Goal: Feedback & Contribution: Contribute content

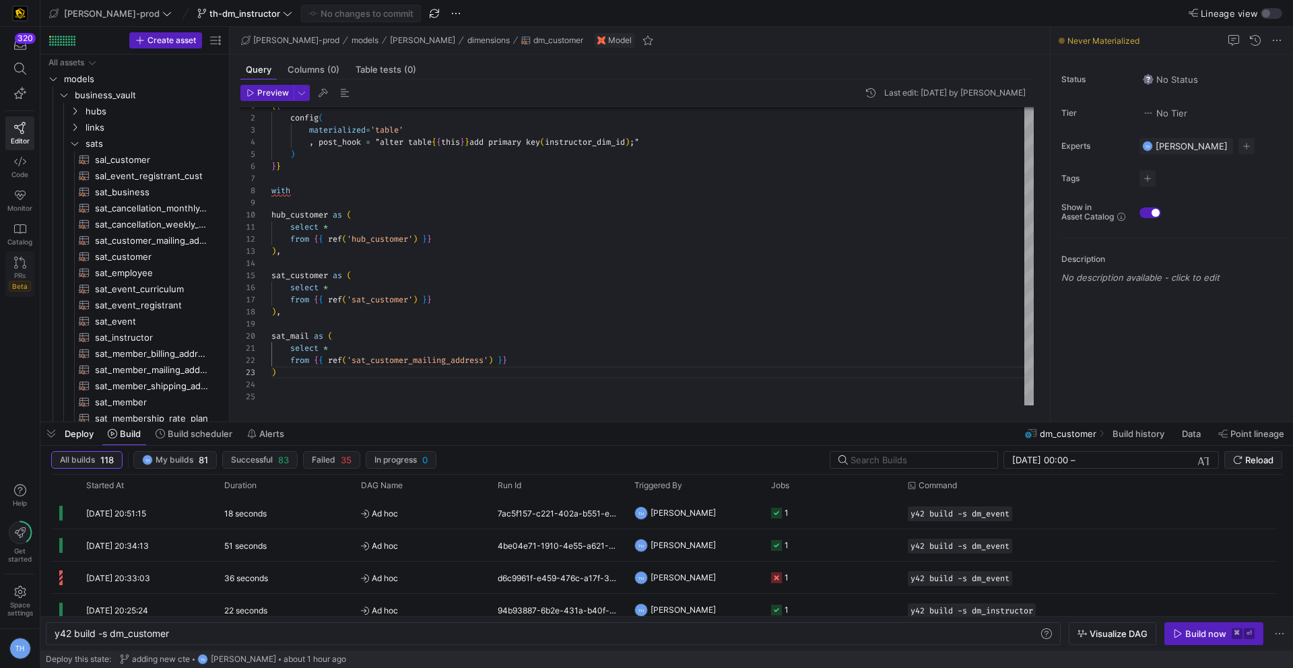
scroll to position [24, 5]
click at [26, 272] on div "PRs Beta" at bounding box center [20, 281] width 22 height 20
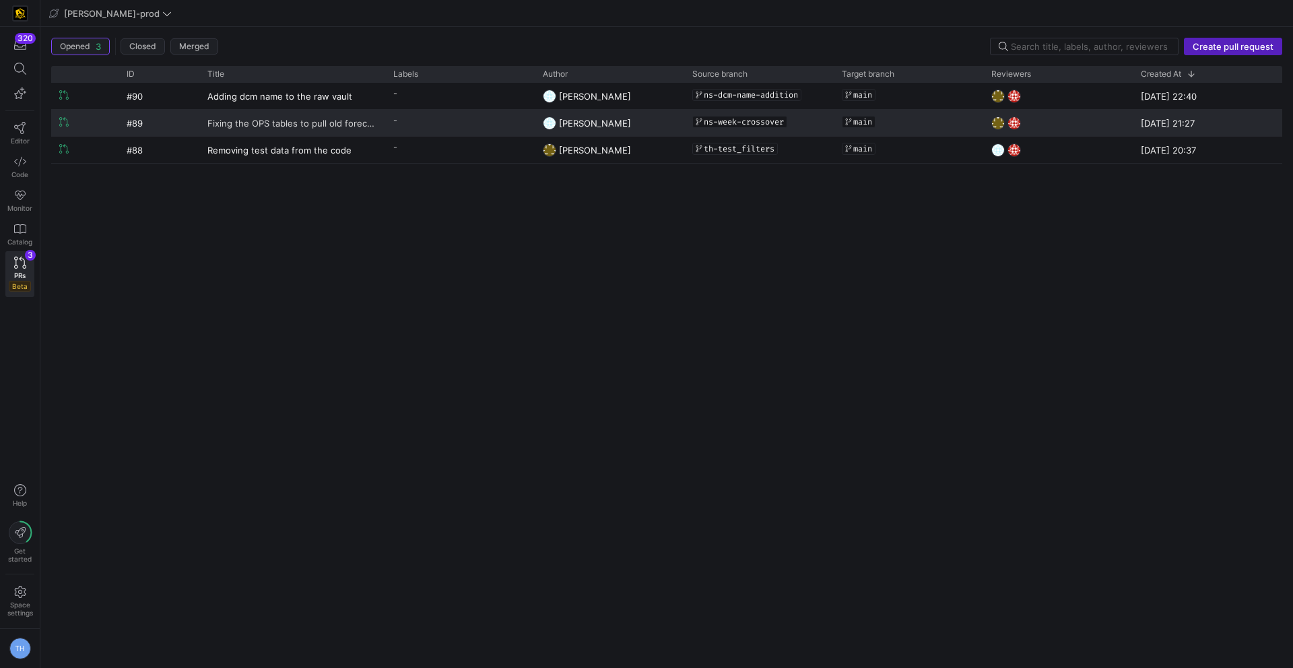
click at [281, 121] on span "Fixing the OPS tables to pull old forecast when crossing quarters" at bounding box center [292, 122] width 170 height 25
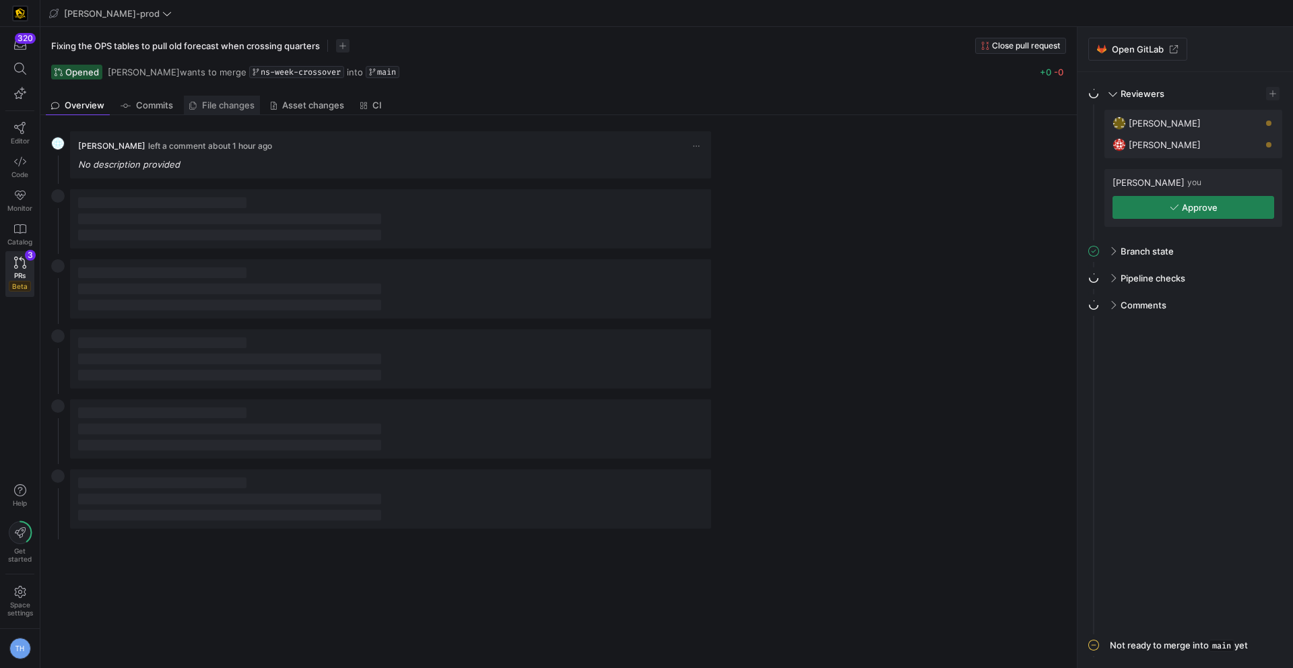
click at [229, 106] on span "File changes" at bounding box center [228, 105] width 53 height 9
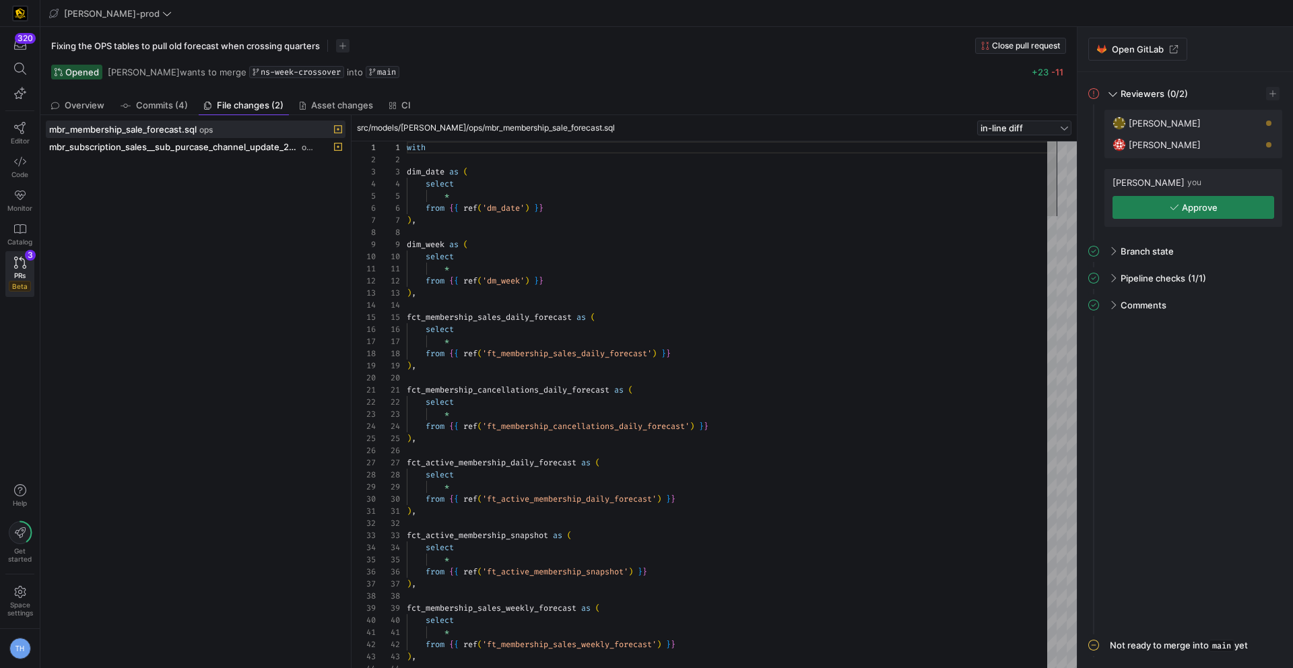
scroll to position [121, 0]
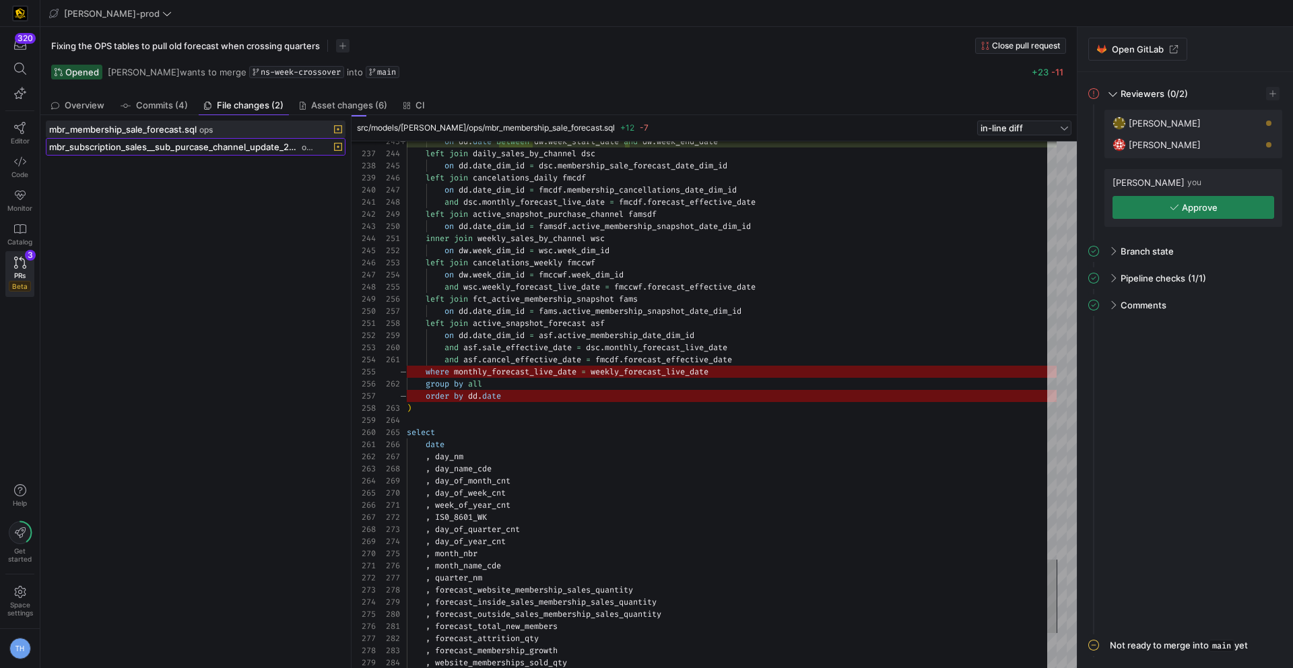
click at [279, 148] on span "mbr_subscription_sales__sub_purcase_channel_update_2024_forecast.sql" at bounding box center [174, 146] width 250 height 11
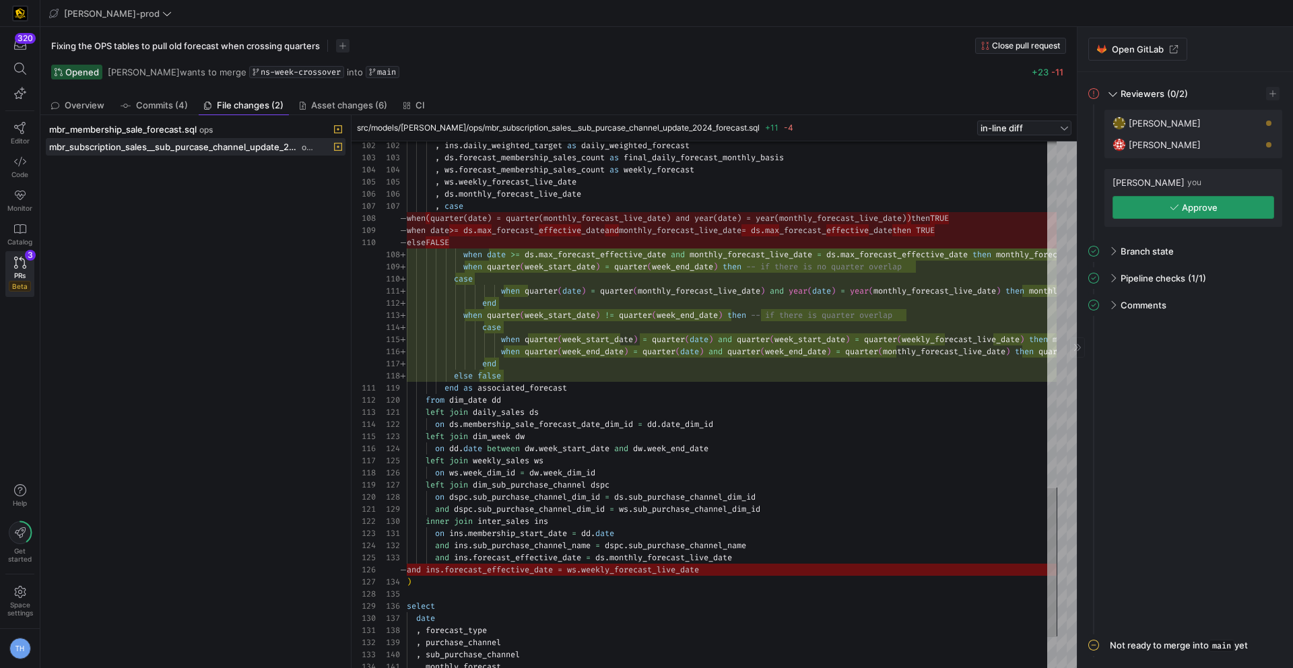
click at [1140, 210] on span "button" at bounding box center [1193, 208] width 160 height 22
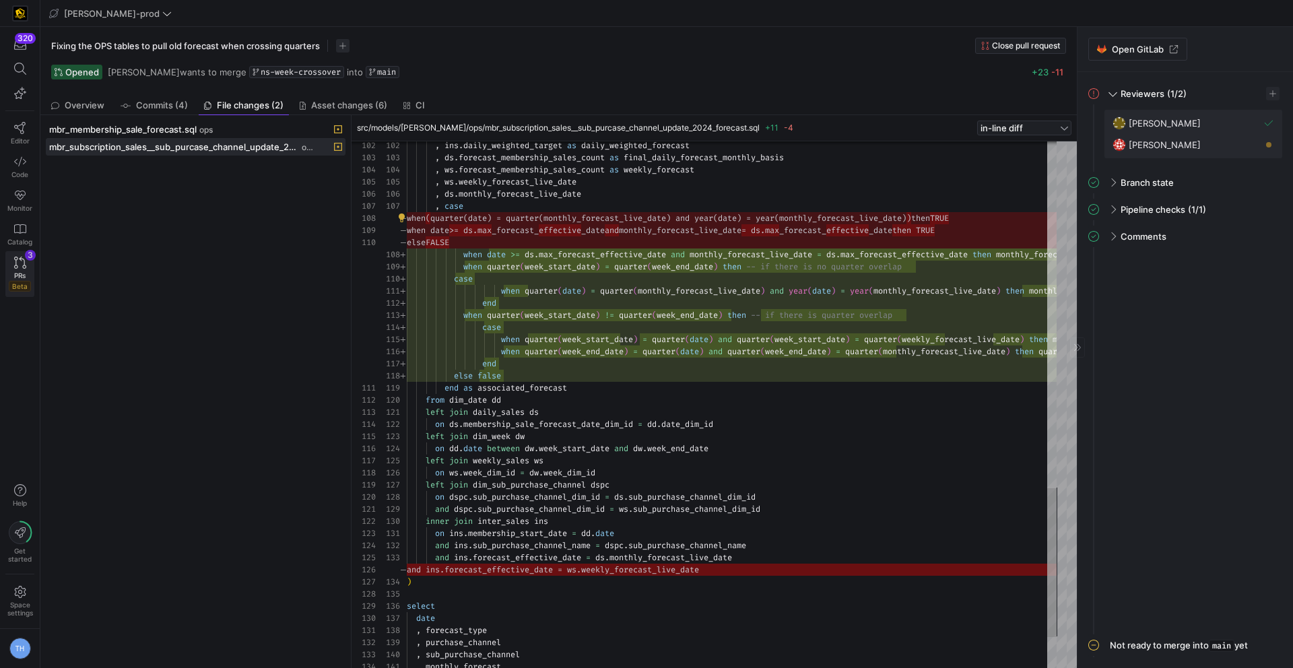
click at [16, 264] on icon at bounding box center [20, 263] width 12 height 12
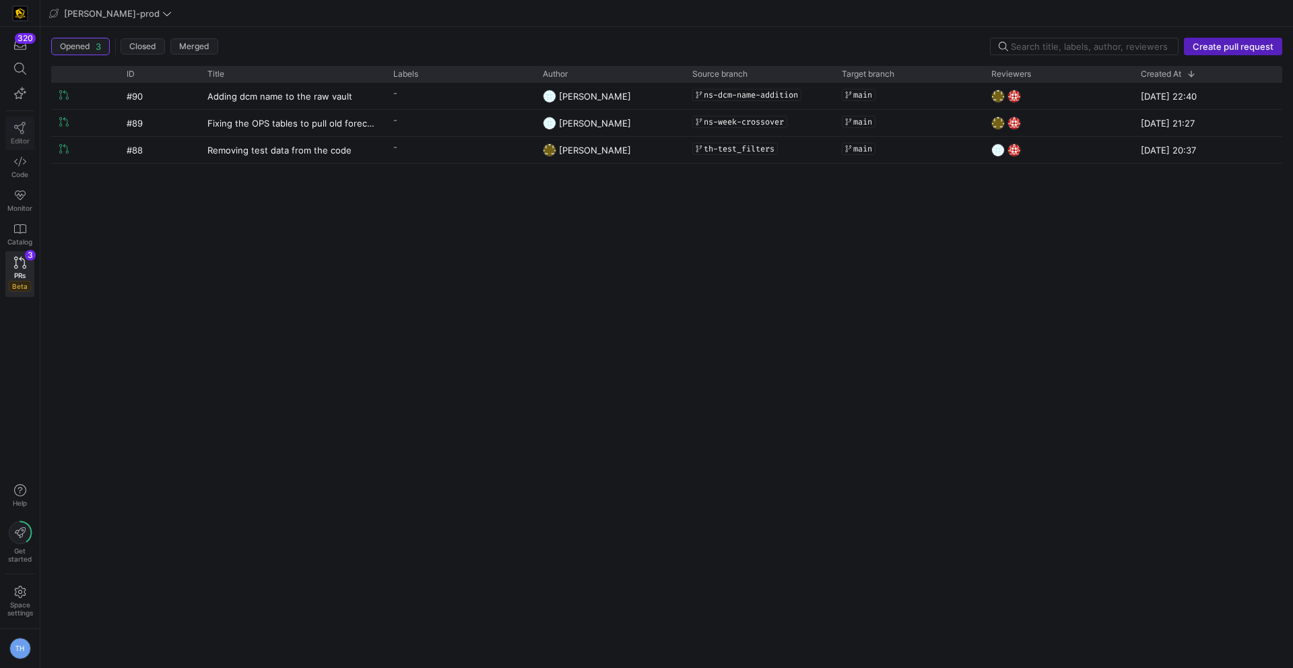
click at [16, 127] on icon at bounding box center [20, 128] width 12 height 12
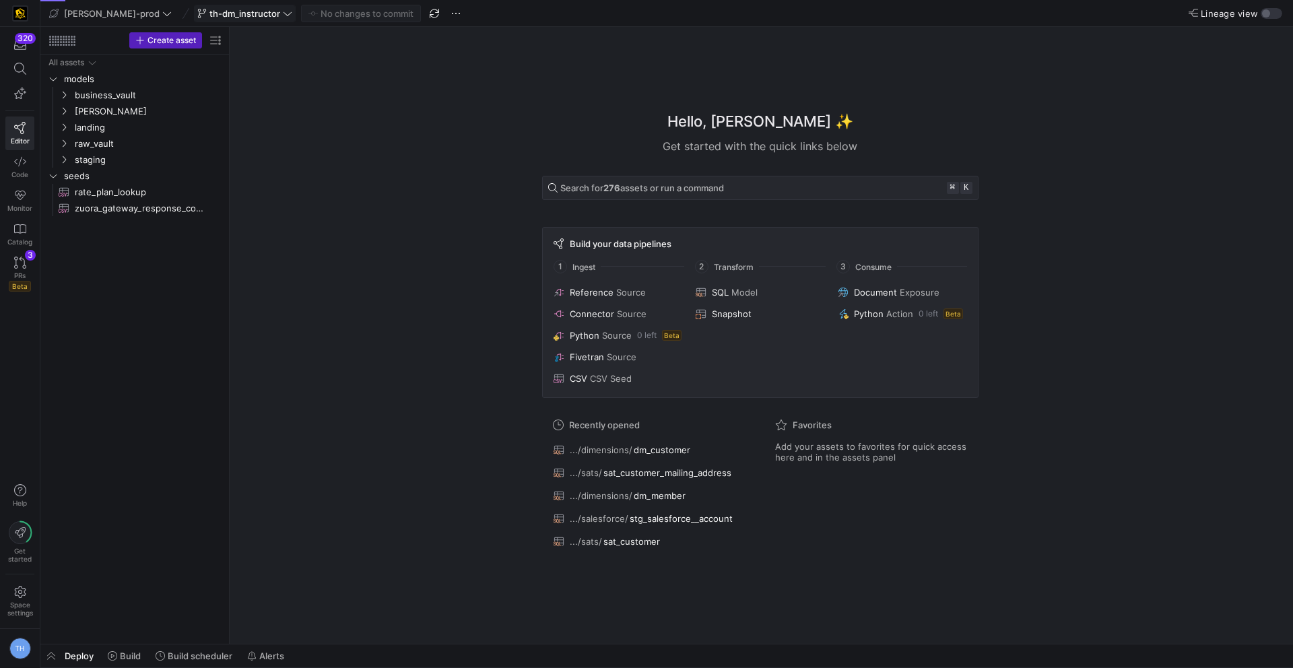
click at [220, 10] on span "th-dm_instructor" at bounding box center [244, 13] width 71 height 11
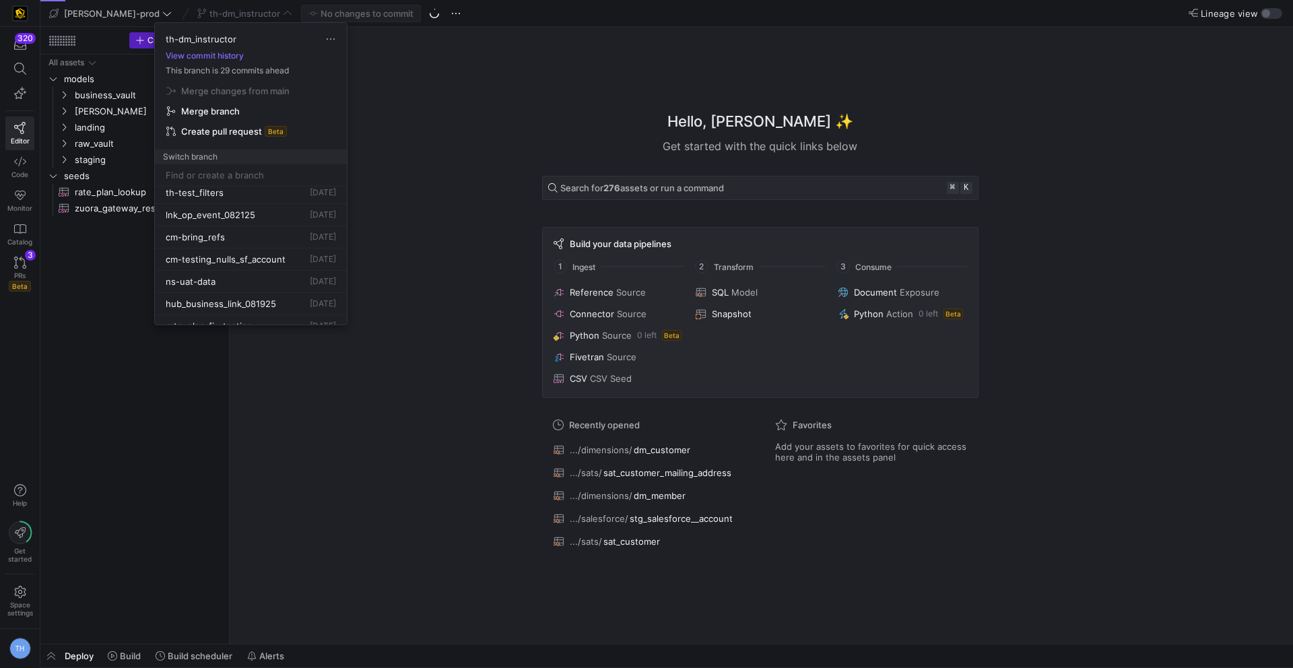
scroll to position [158, 0]
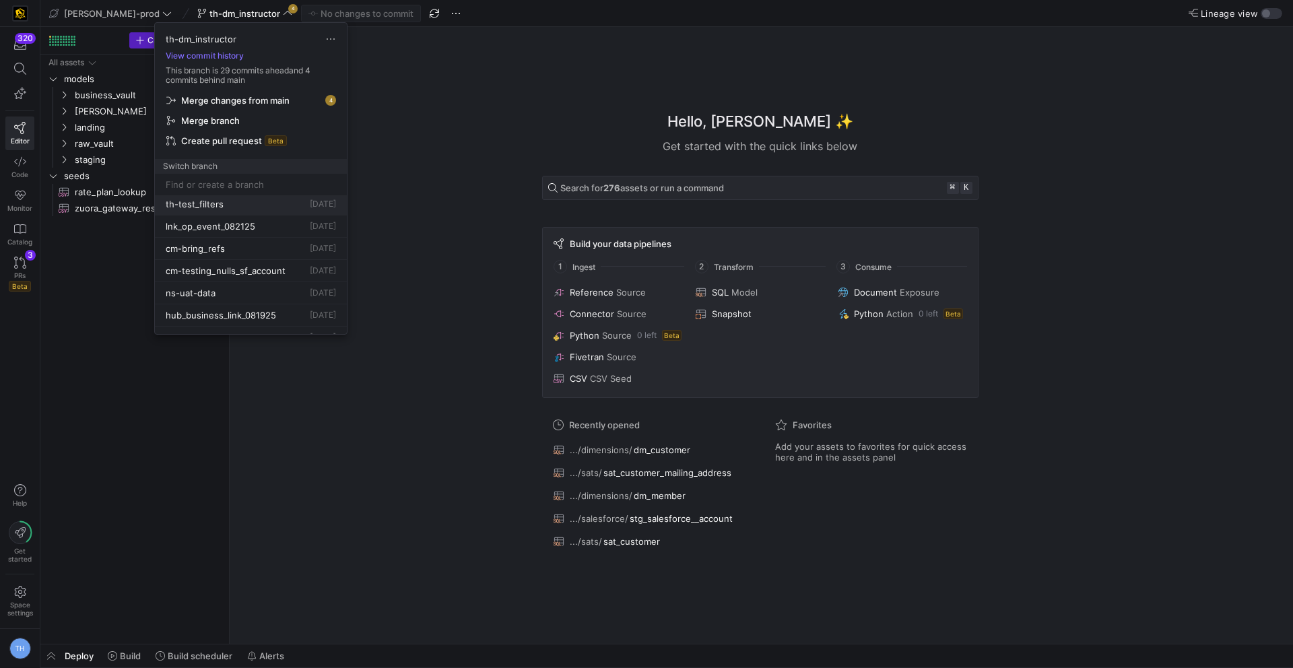
click at [254, 201] on div "th-test_filters [DATE]" at bounding box center [251, 204] width 170 height 11
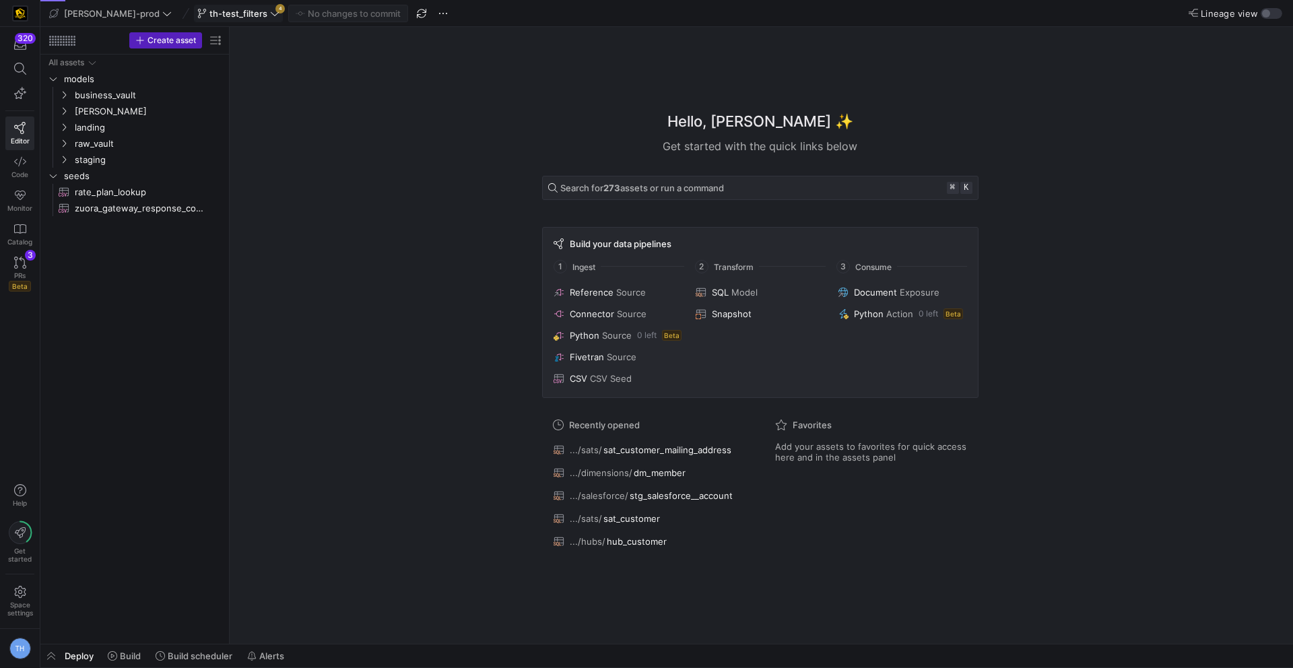
click at [234, 12] on div "th-test_filters 4" at bounding box center [238, 14] width 89 height 18
click at [311, 94] on div "Hello, [PERSON_NAME] ✨ Get started with the quick links below Search for 273 as…" at bounding box center [760, 335] width 1050 height 617
click at [270, 15] on icon at bounding box center [274, 13] width 9 height 9
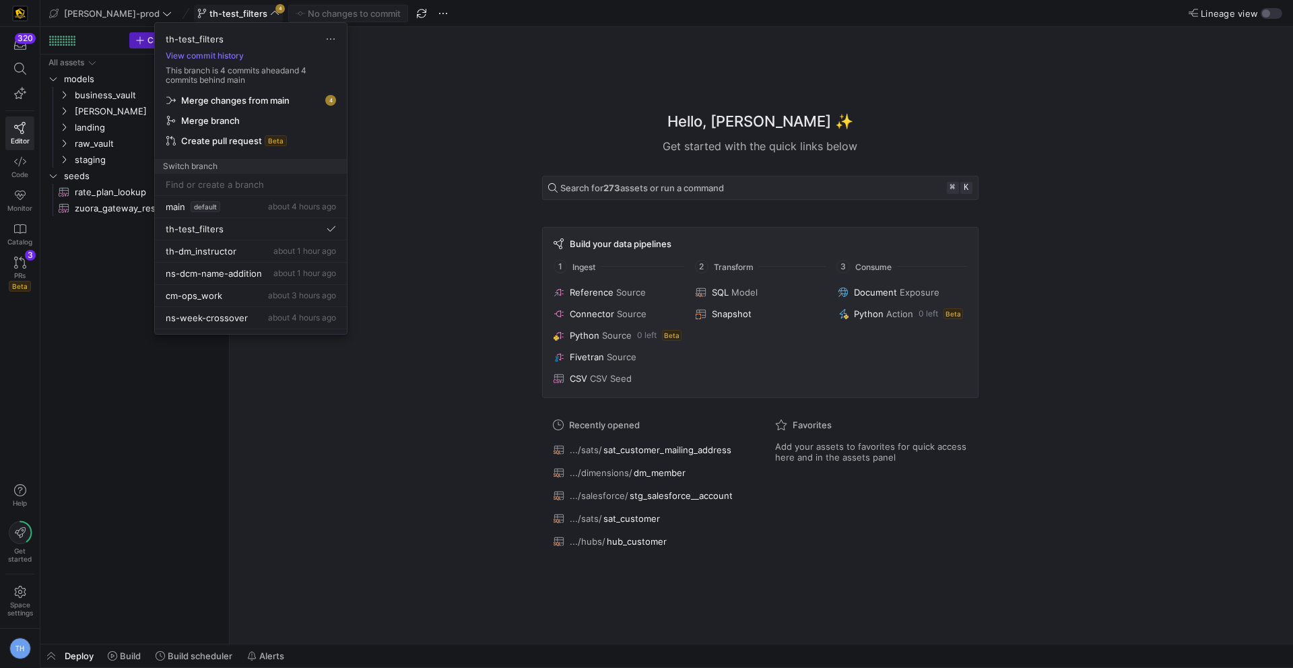
click at [247, 100] on span "Merge changes from main" at bounding box center [235, 100] width 108 height 11
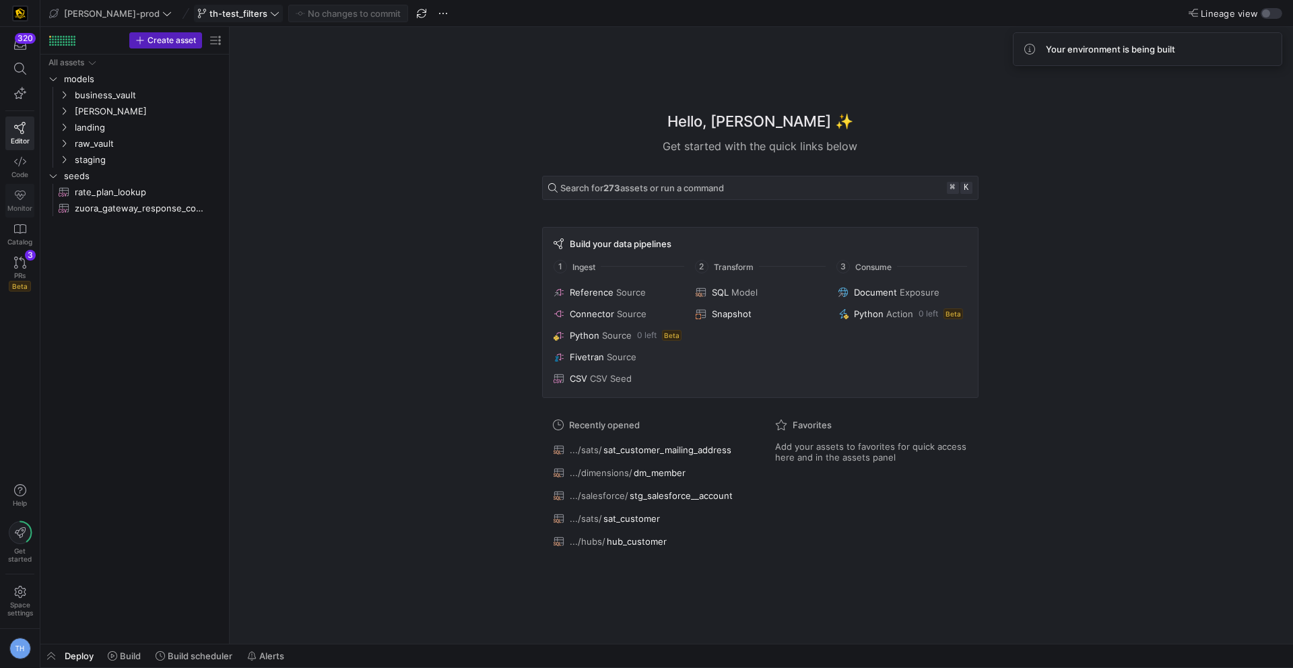
click at [22, 202] on link "Monitor" at bounding box center [19, 201] width 29 height 34
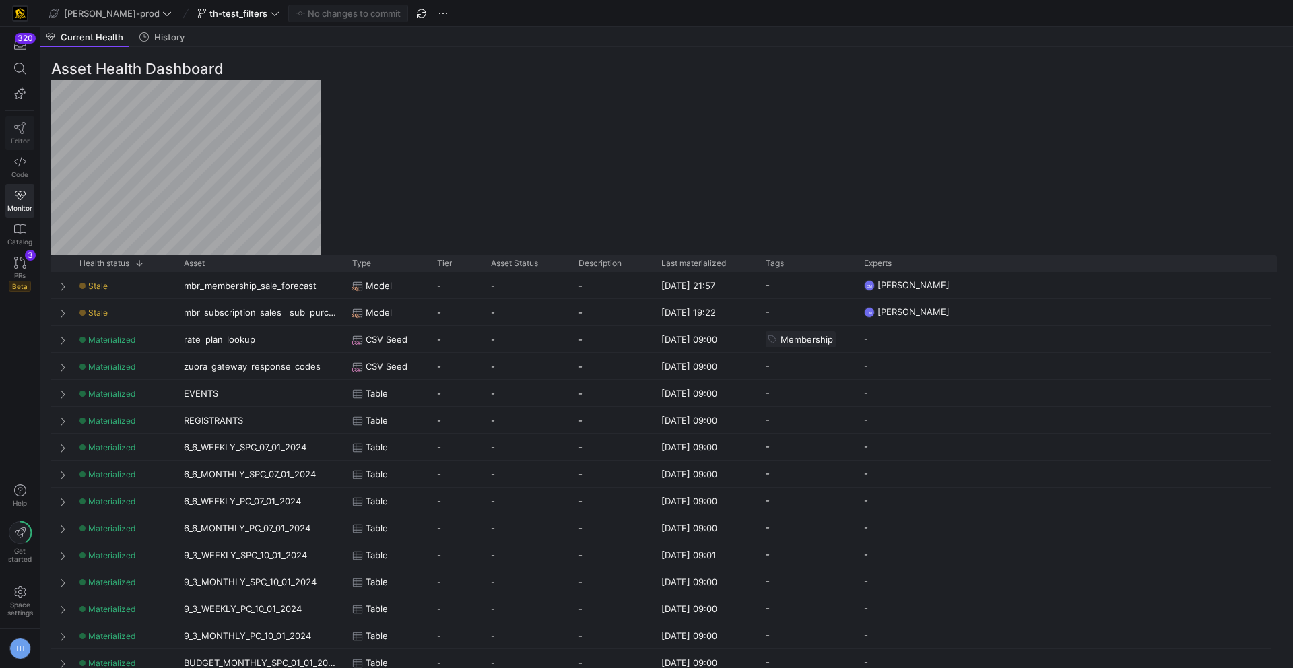
click at [17, 131] on icon at bounding box center [20, 128] width 12 height 12
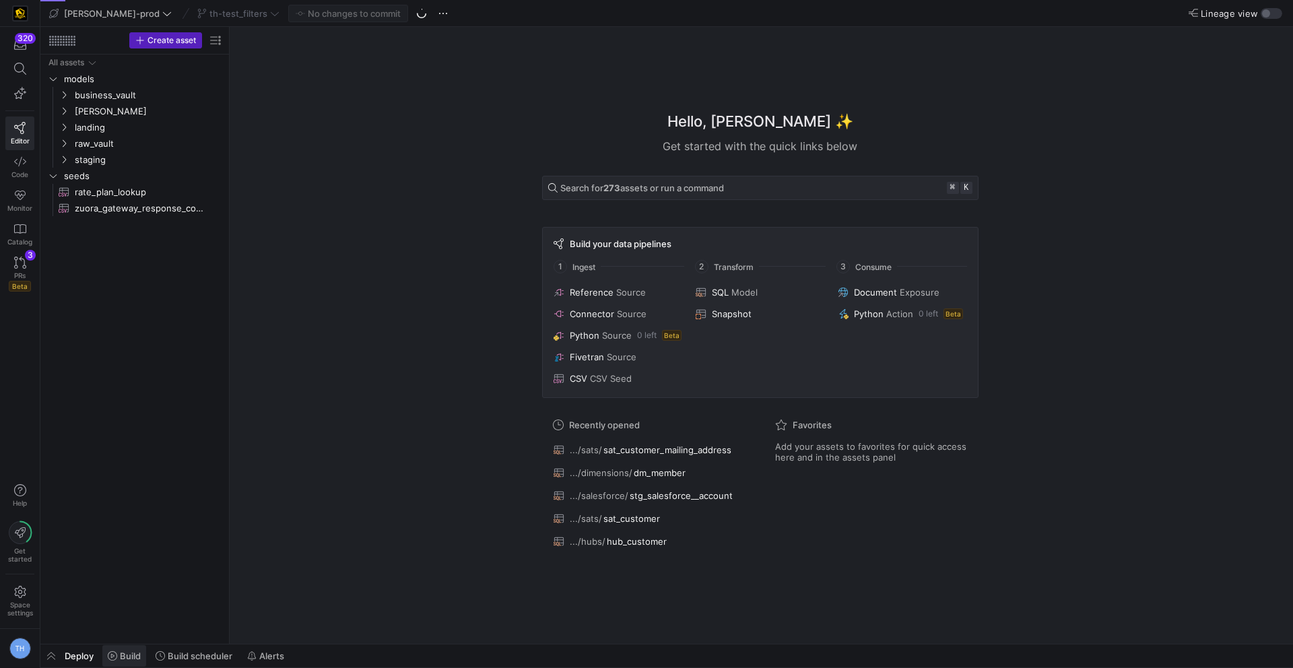
click at [131, 662] on span at bounding box center [124, 656] width 44 height 22
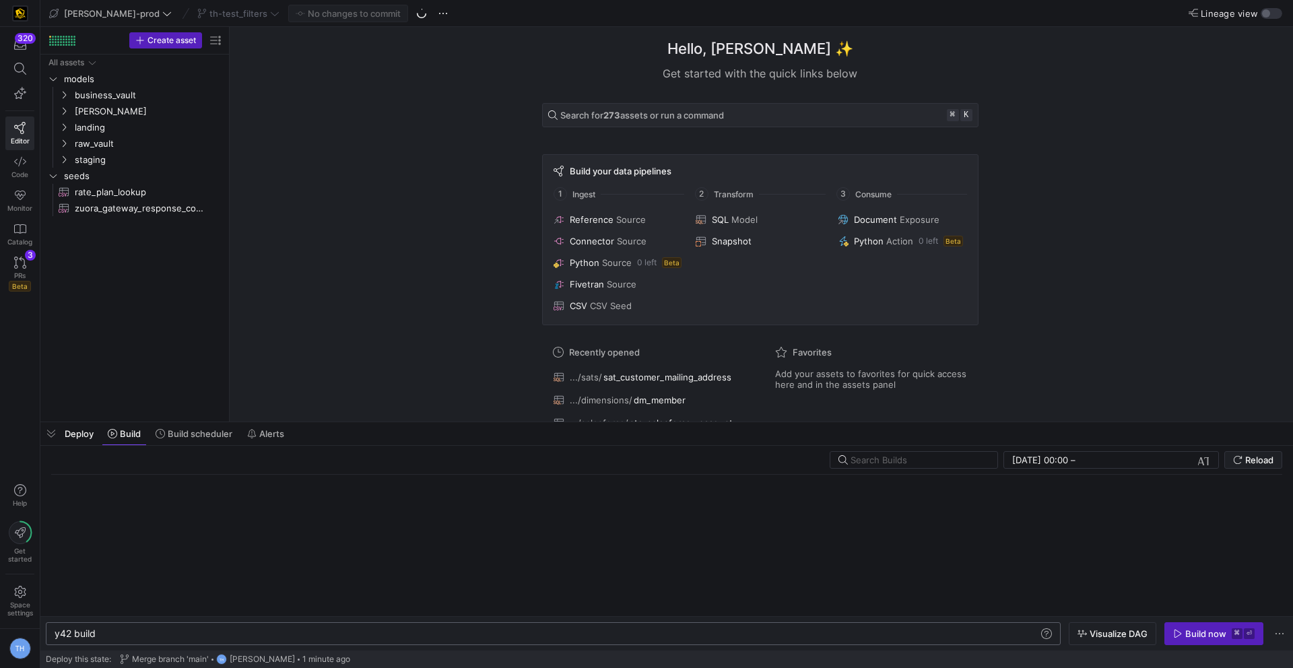
click at [263, 630] on div "y42 build" at bounding box center [547, 633] width 984 height 11
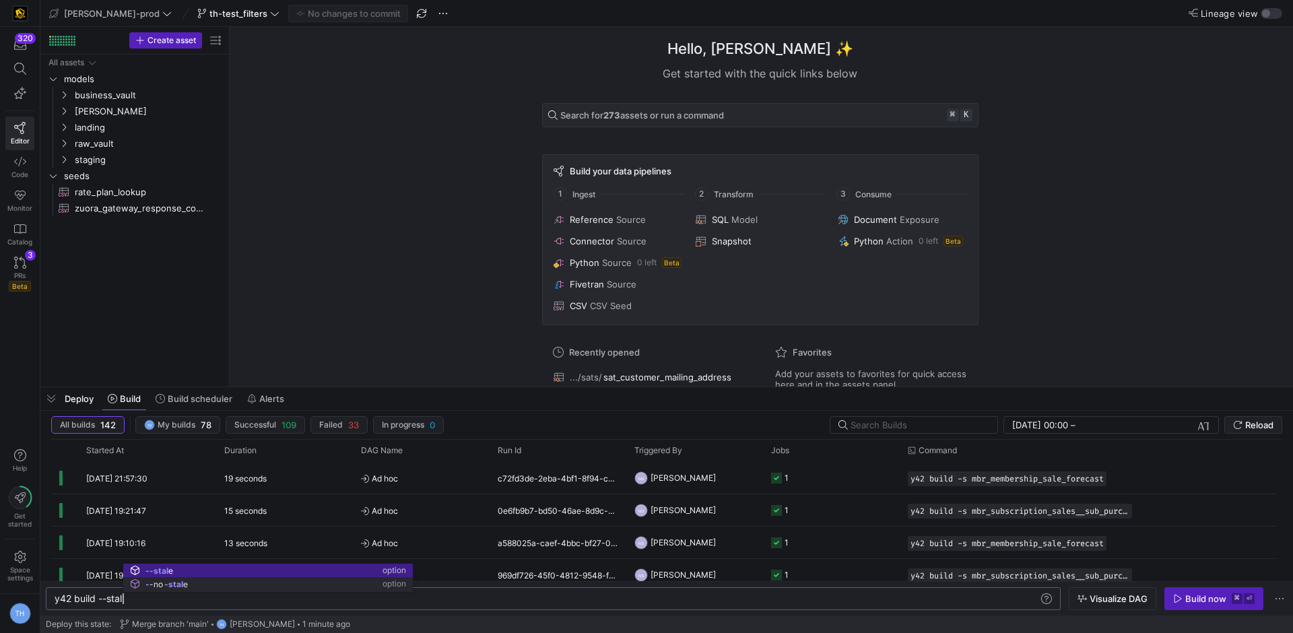
scroll to position [0, 73]
click at [827, 595] on div "y42 build --stale" at bounding box center [547, 598] width 984 height 11
type textarea "y42 build --stale"
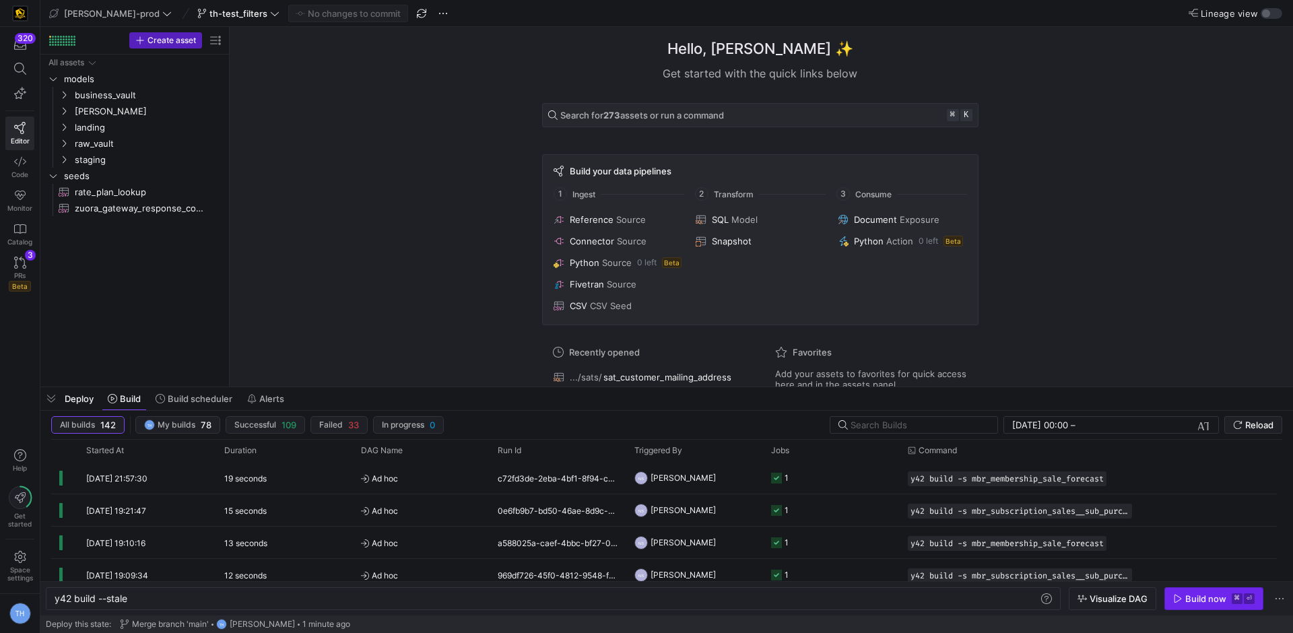
click at [1209, 593] on div "Build now" at bounding box center [1205, 598] width 41 height 11
click at [22, 269] on link "PRs Beta 3" at bounding box center [19, 274] width 29 height 46
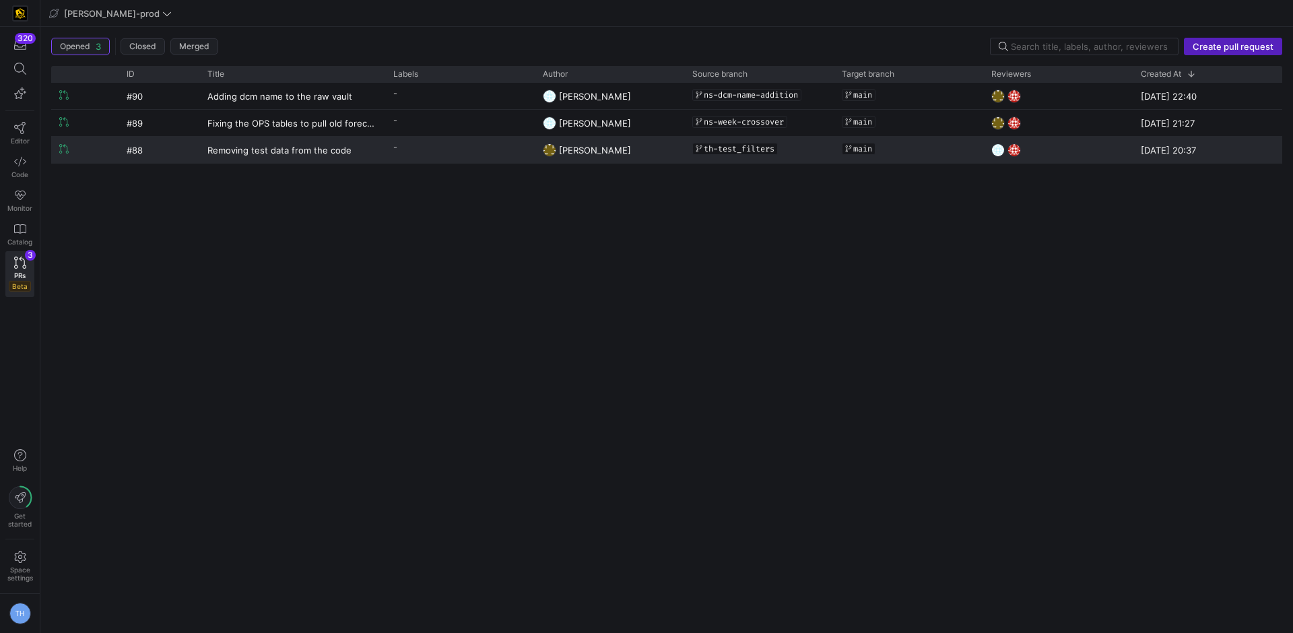
click at [434, 150] on y42-pull-request-list-view-label-cell-renderer "-" at bounding box center [459, 147] width 133 height 20
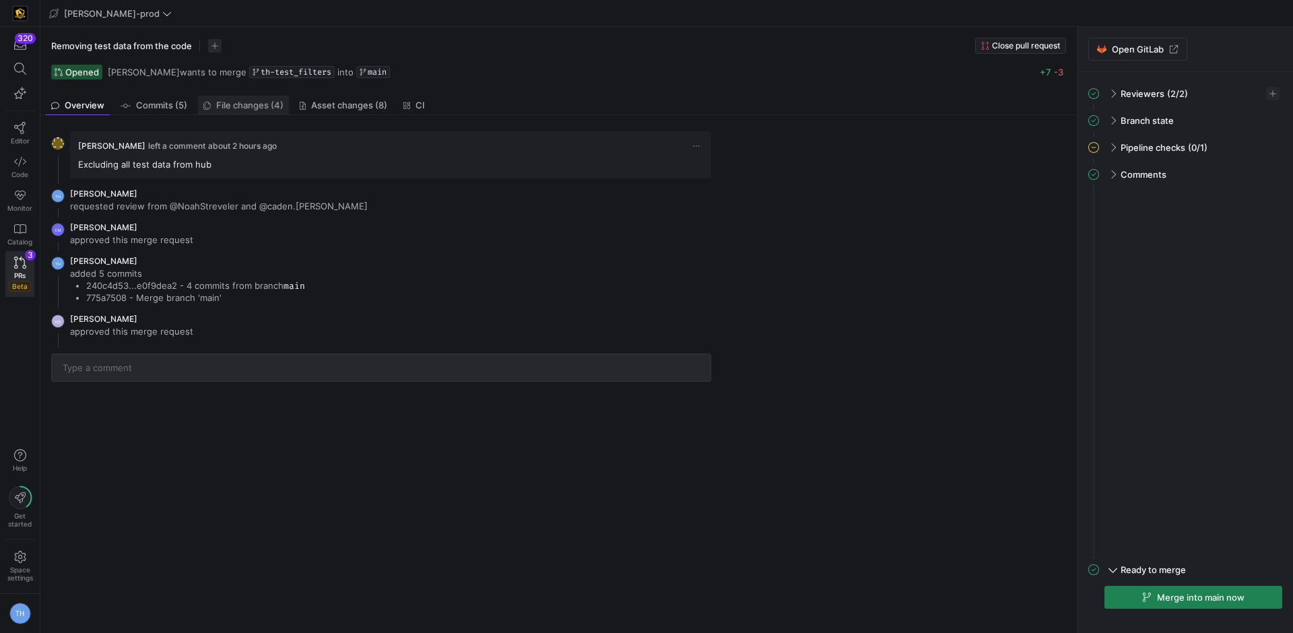
click at [236, 109] on span "File changes (4)" at bounding box center [249, 105] width 67 height 9
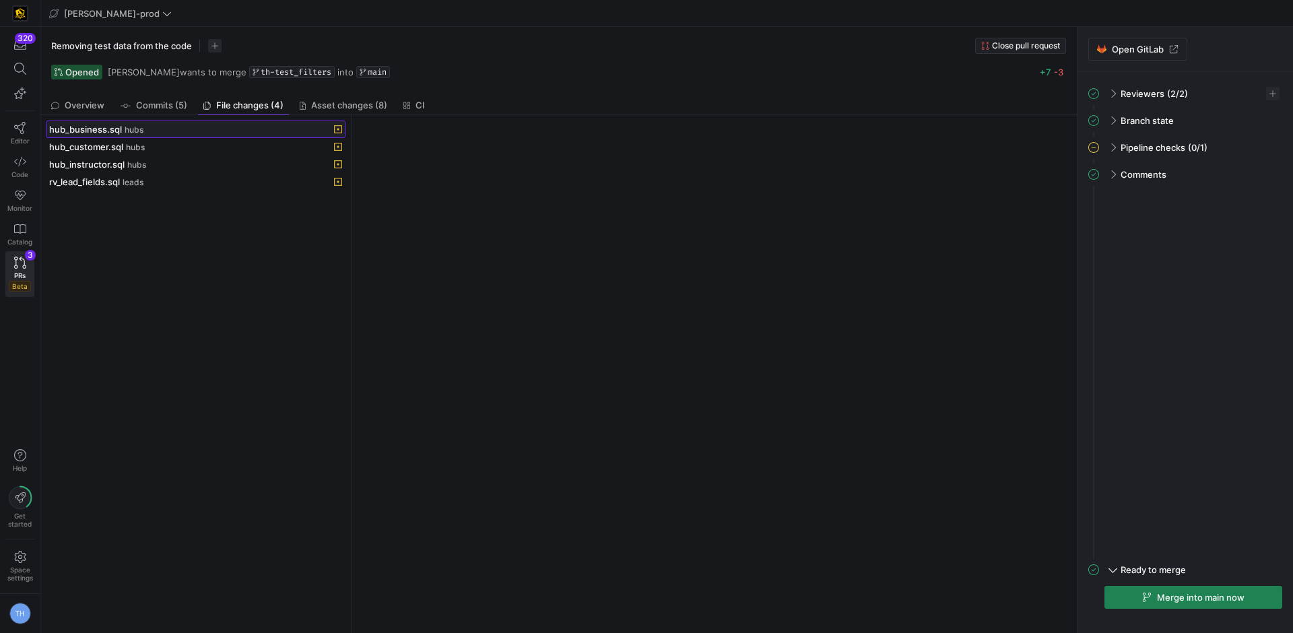
click at [197, 134] on div "hub_business.sql hubs" at bounding box center [180, 129] width 263 height 11
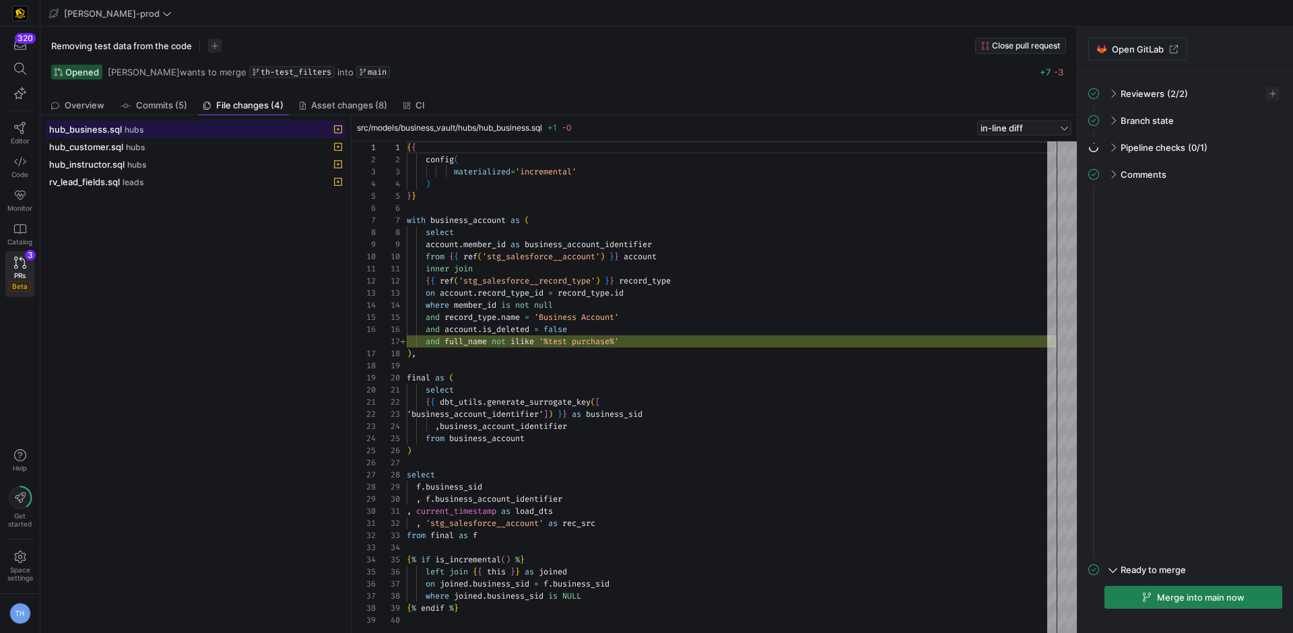
scroll to position [121, 0]
type textarea "inner join {{ ref('stg_salesforce__record_type') }} record_type on account.reco…"
click at [546, 336] on div "{ { config ( materialized = 'incremental' ) } } with business_account as ( sele…" at bounding box center [732, 387] width 650 height 492
click at [164, 148] on div "hub_customer.sql hubs" at bounding box center [180, 146] width 263 height 11
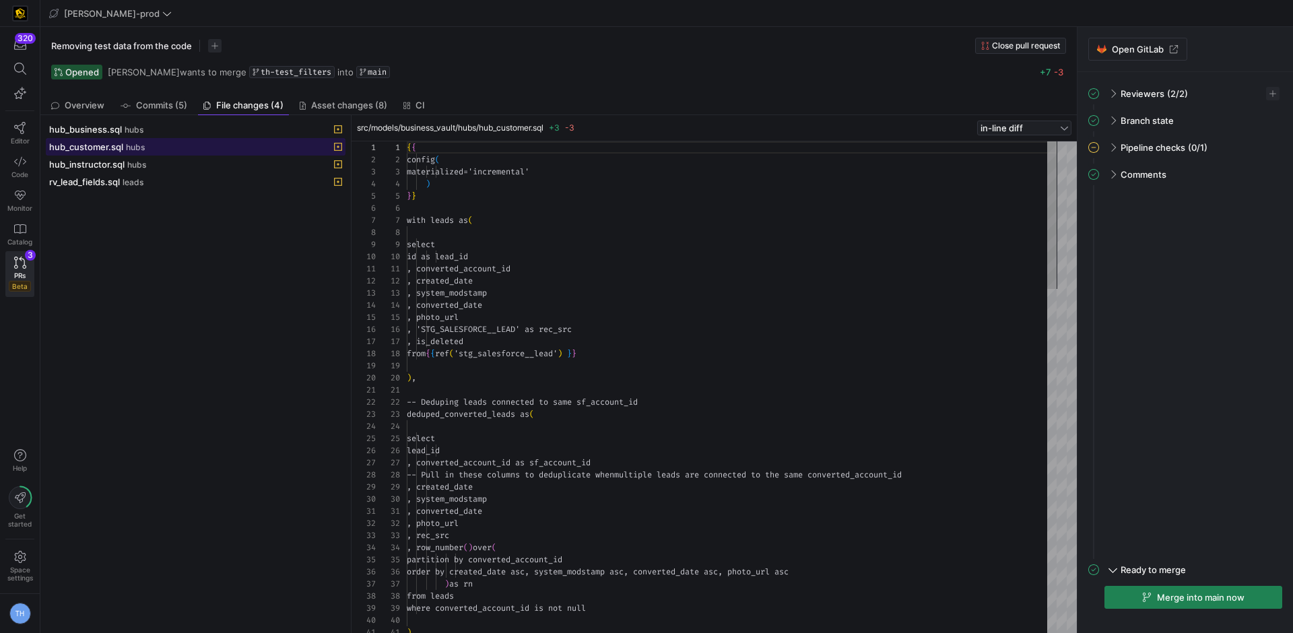
scroll to position [121, 0]
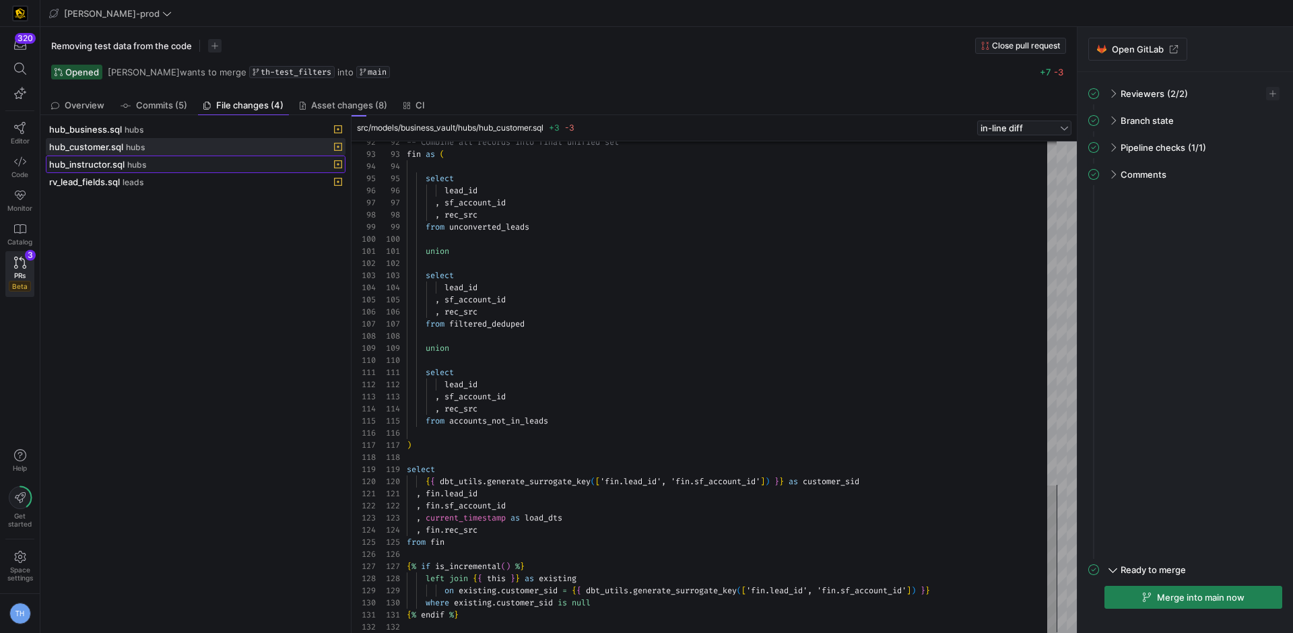
click at [197, 160] on div "hub_instructor.sql hubs" at bounding box center [180, 164] width 263 height 11
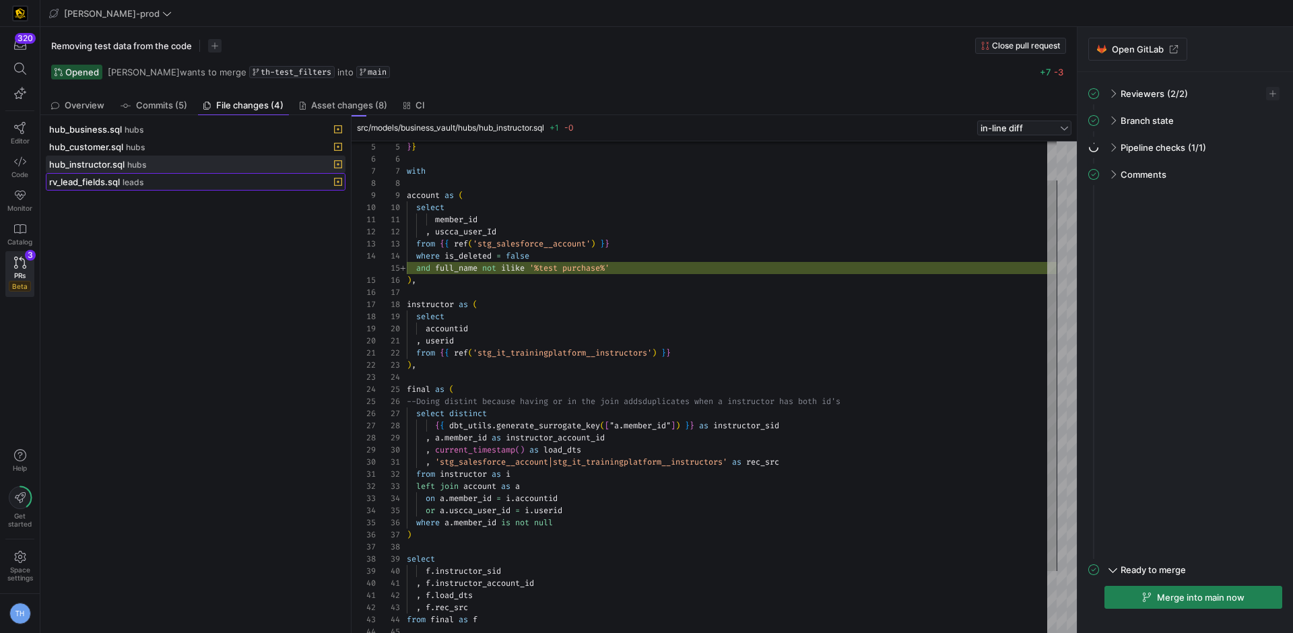
click at [289, 176] on span at bounding box center [195, 182] width 298 height 16
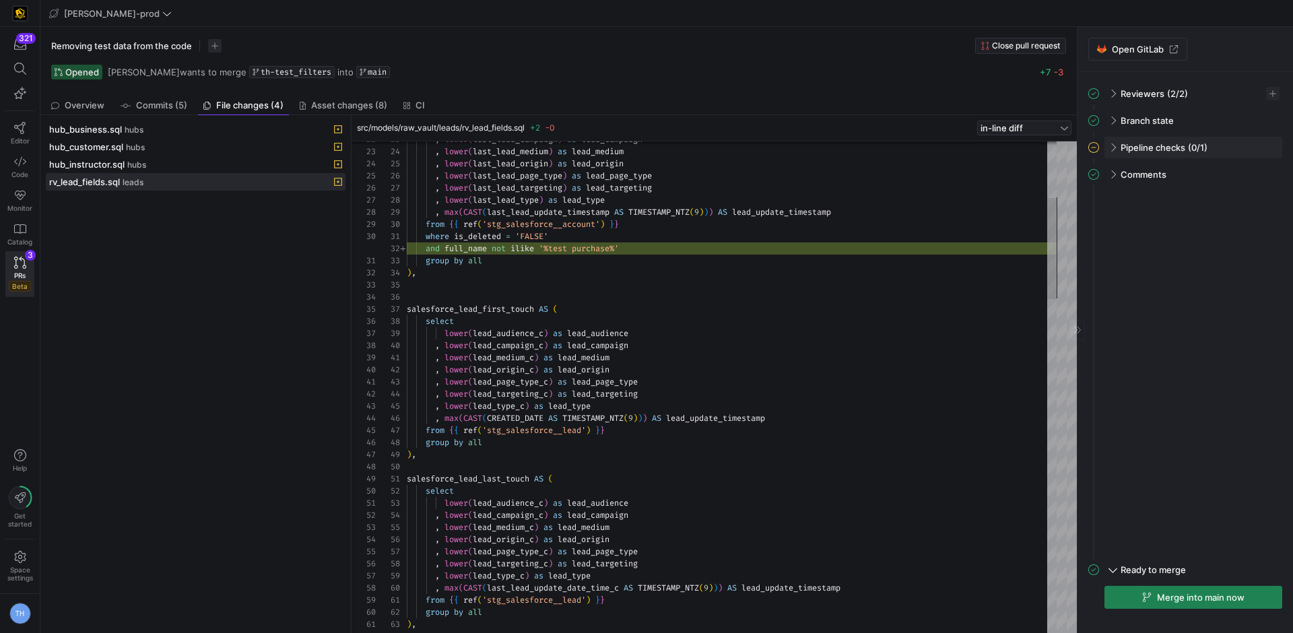
click at [1109, 148] on span at bounding box center [1112, 148] width 11 height 6
click at [1265, 172] on span "button" at bounding box center [1264, 175] width 13 height 13
click at [1210, 195] on span "Open" at bounding box center [1216, 194] width 94 height 11
click at [1239, 589] on span "button" at bounding box center [1193, 598] width 176 height 22
click at [1268, 46] on span at bounding box center [1265, 49] width 16 height 16
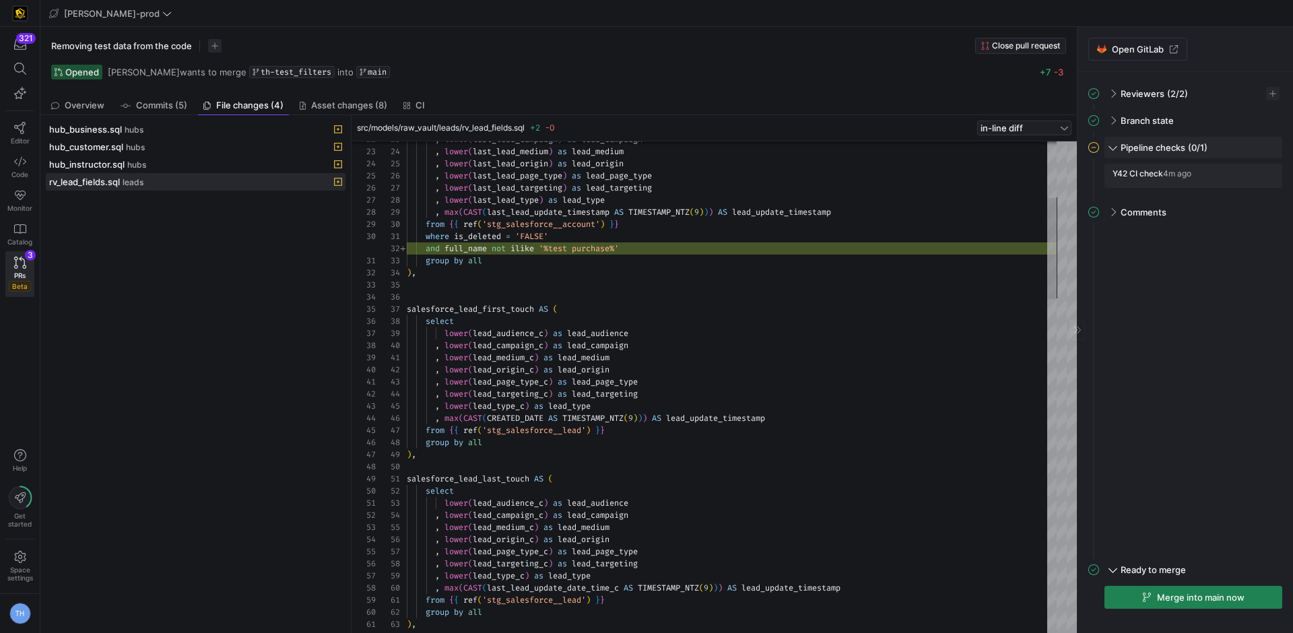
click at [1111, 144] on span at bounding box center [1113, 146] width 6 height 11
click at [1111, 145] on span at bounding box center [1112, 148] width 11 height 6
click at [1276, 176] on div "Y42 CI check 4m ago" at bounding box center [1194, 176] width 178 height 24
click at [1267, 176] on span "button" at bounding box center [1264, 175] width 13 height 13
click at [1212, 191] on span "Open" at bounding box center [1216, 194] width 94 height 11
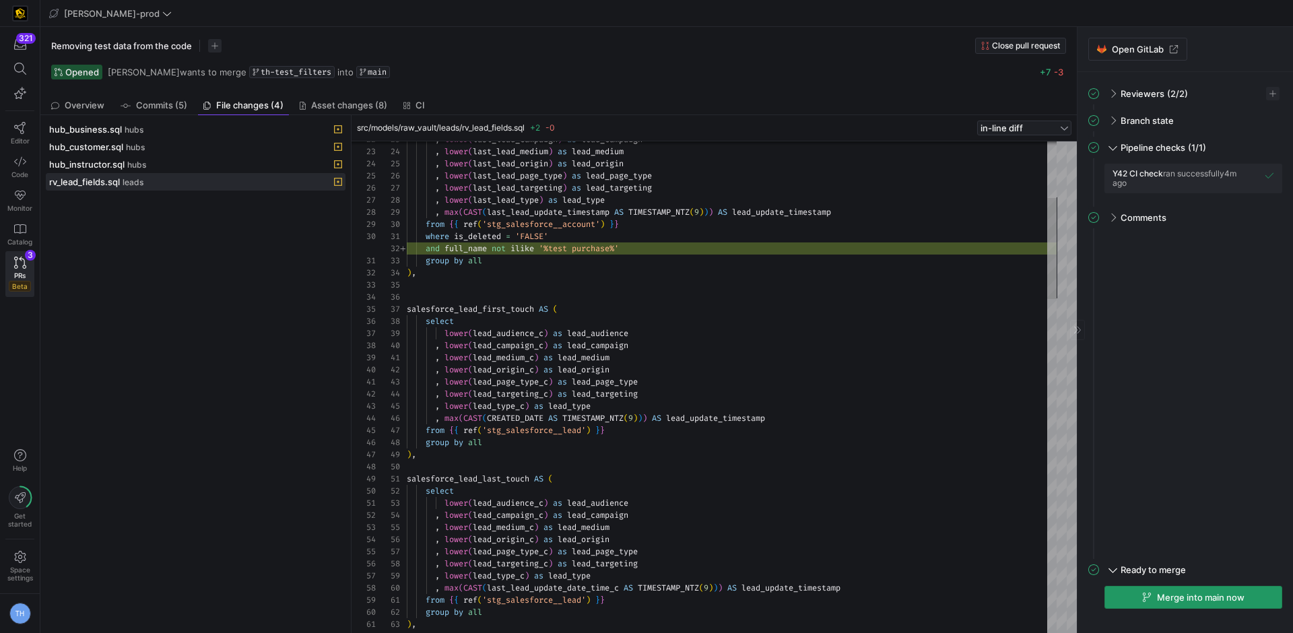
click at [1141, 591] on span "button" at bounding box center [1193, 598] width 176 height 22
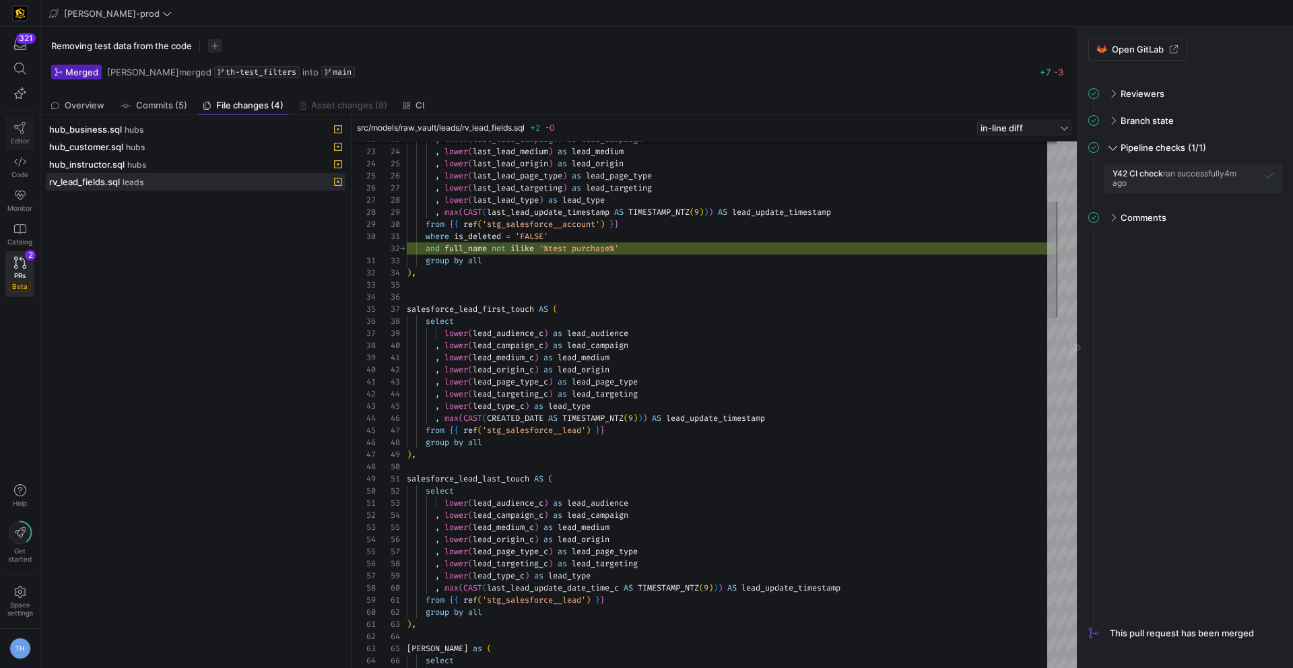
click at [13, 133] on link "Editor" at bounding box center [19, 134] width 29 height 34
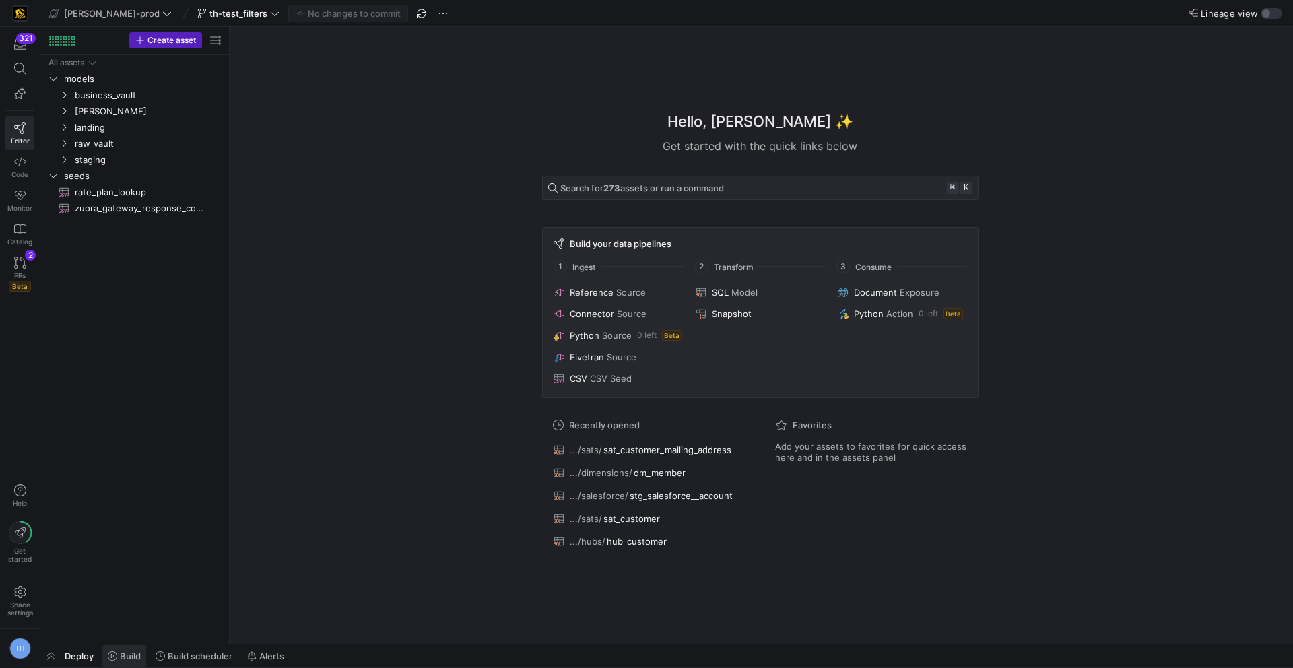
click at [115, 658] on icon at bounding box center [112, 655] width 9 height 9
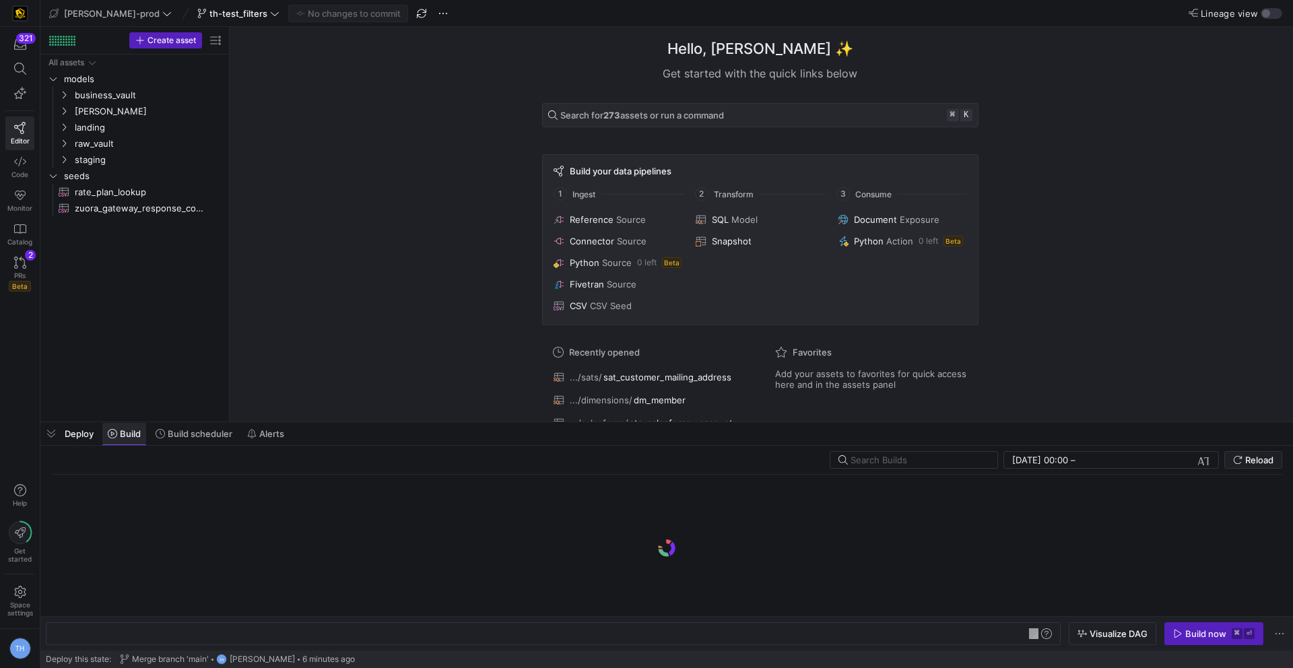
scroll to position [0, 40]
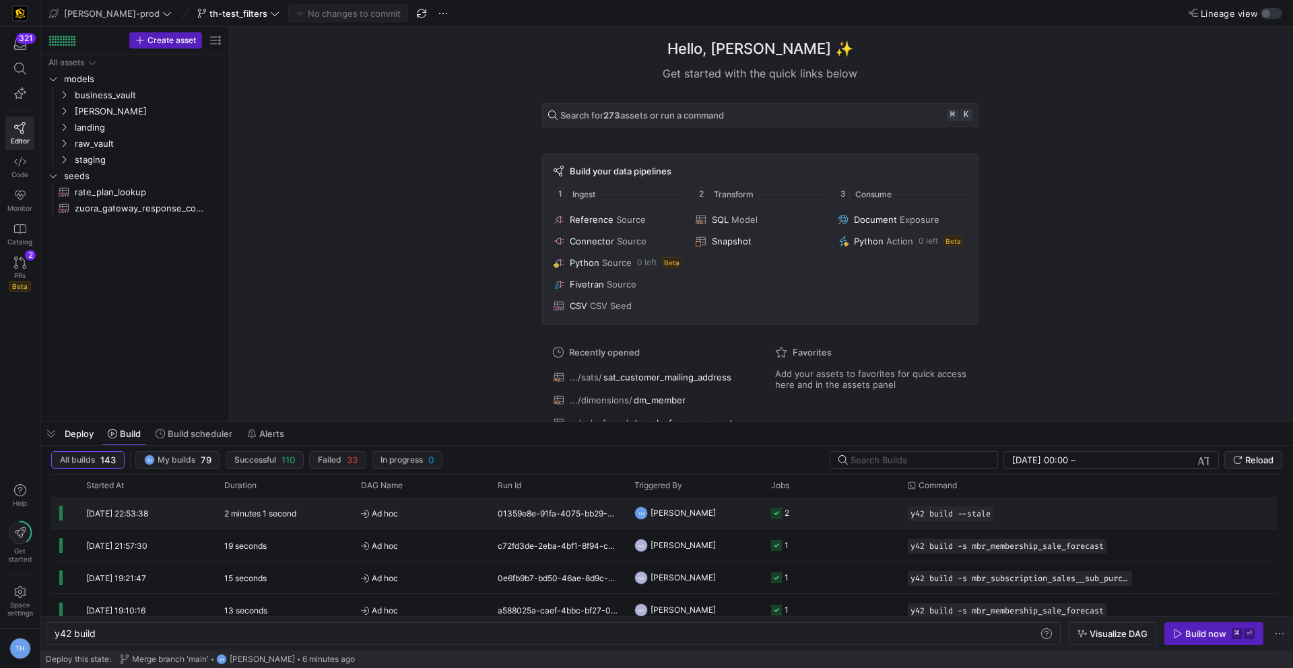
click at [469, 498] on span "Ad hoc" at bounding box center [421, 514] width 121 height 32
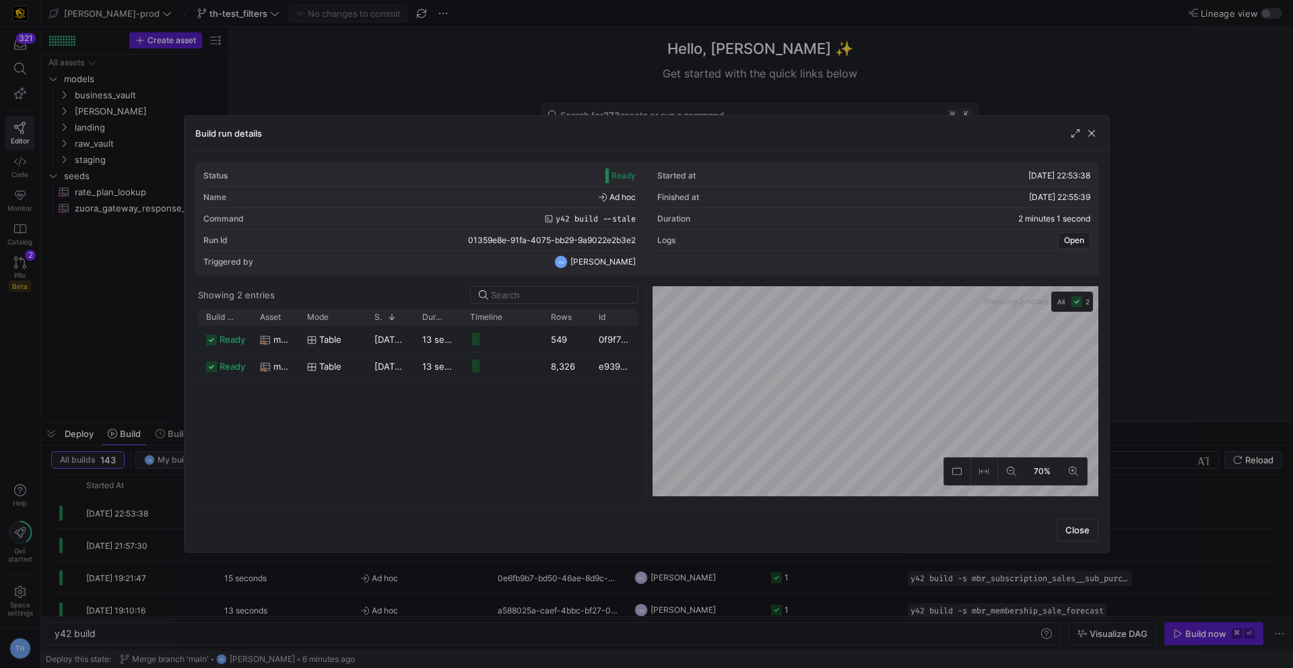
click at [430, 94] on div at bounding box center [646, 334] width 1293 height 668
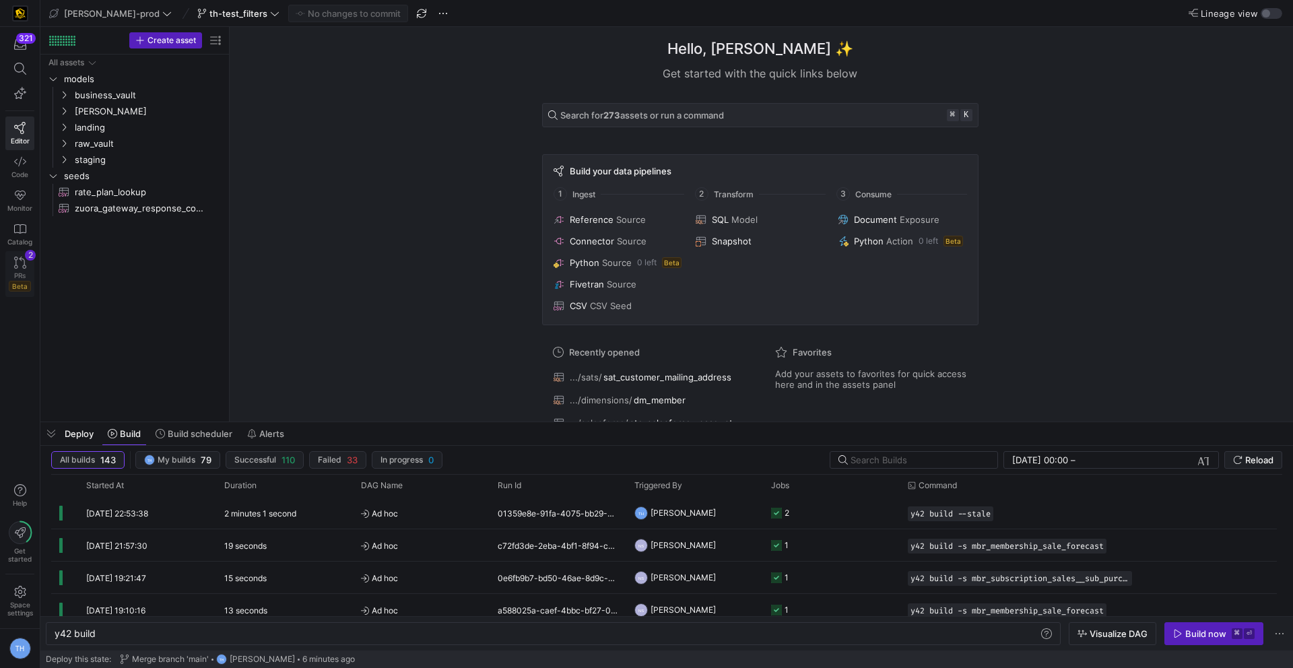
click at [15, 261] on icon at bounding box center [20, 263] width 12 height 12
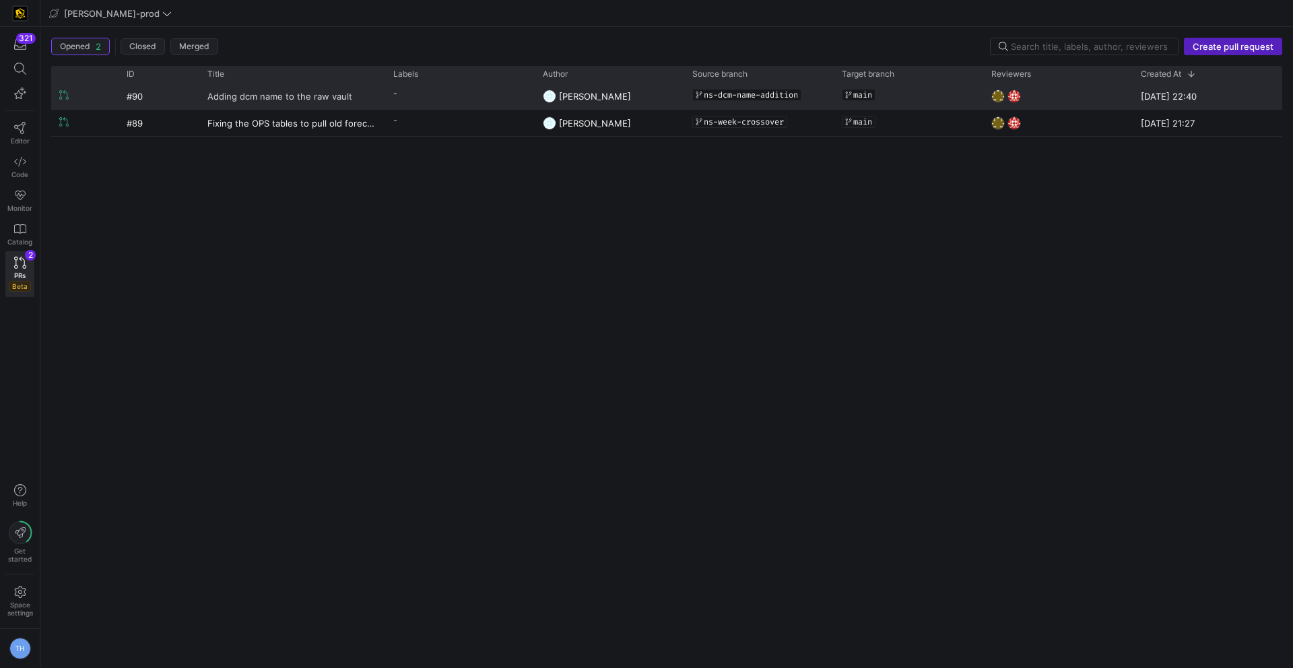
click at [314, 93] on span "Adding dcm name to the raw vault" at bounding box center [279, 96] width 145 height 25
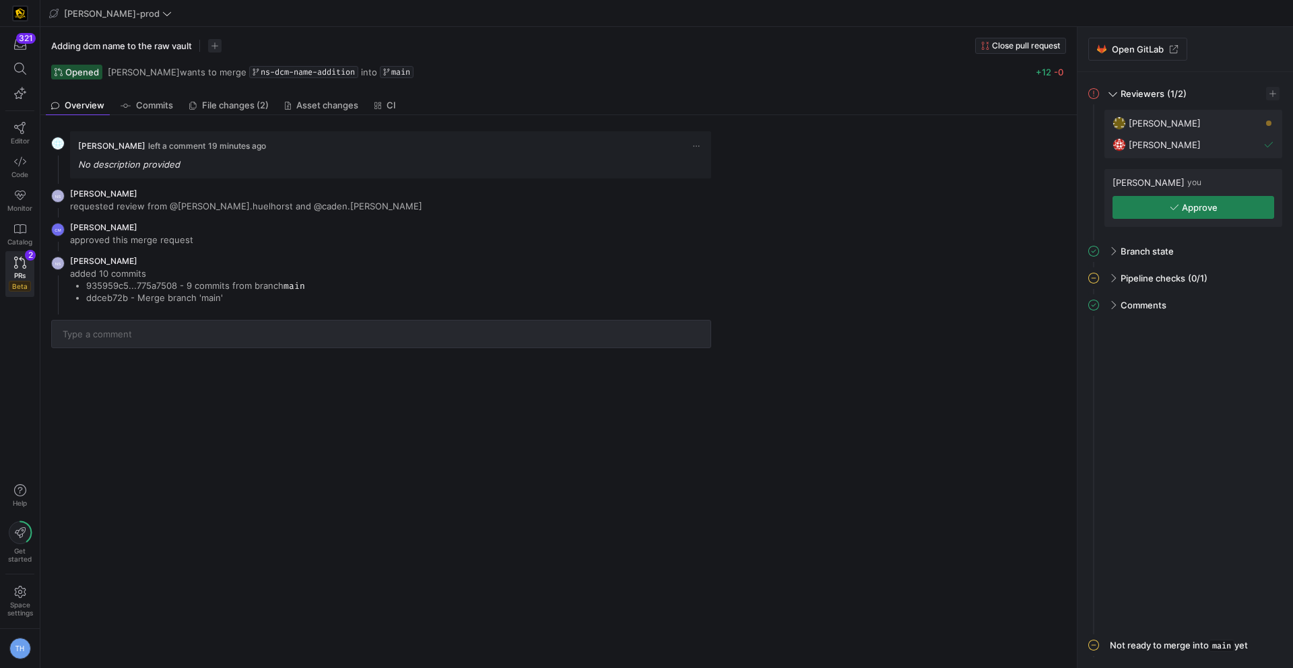
click at [234, 110] on link "File changes (2)" at bounding box center [229, 106] width 90 height 20
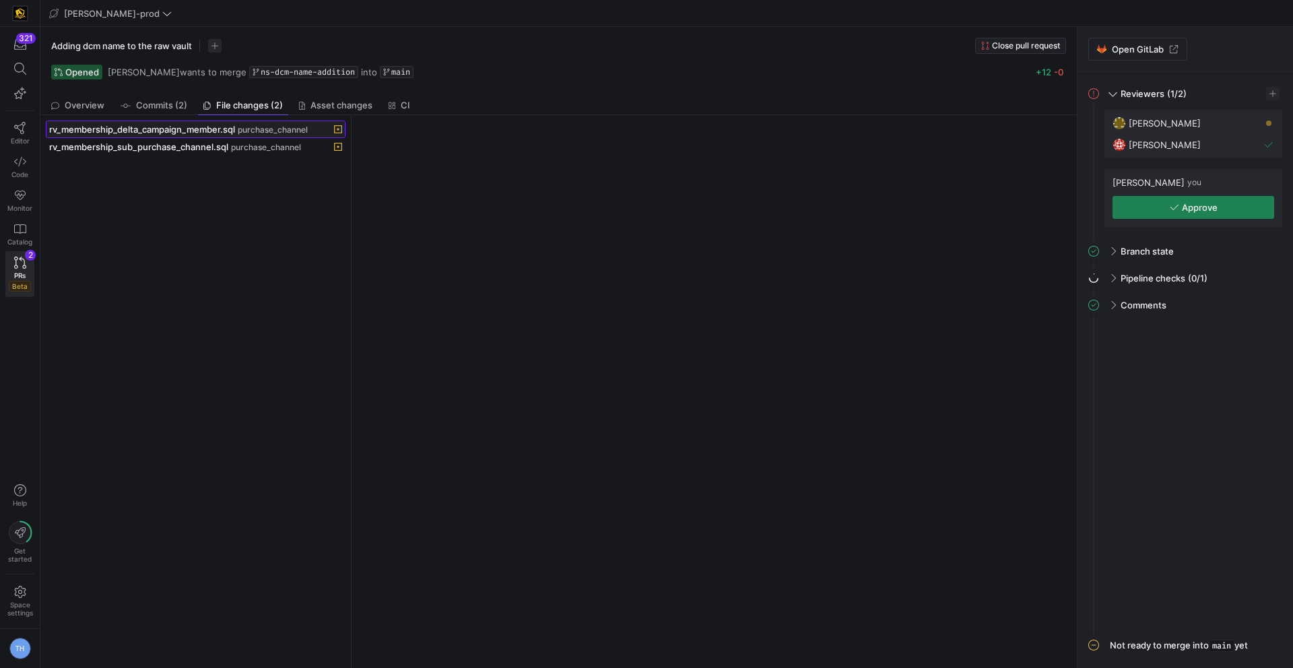
click at [236, 131] on div "rv_membership_delta_campaign_member.sql purchase_channel" at bounding box center [180, 129] width 263 height 11
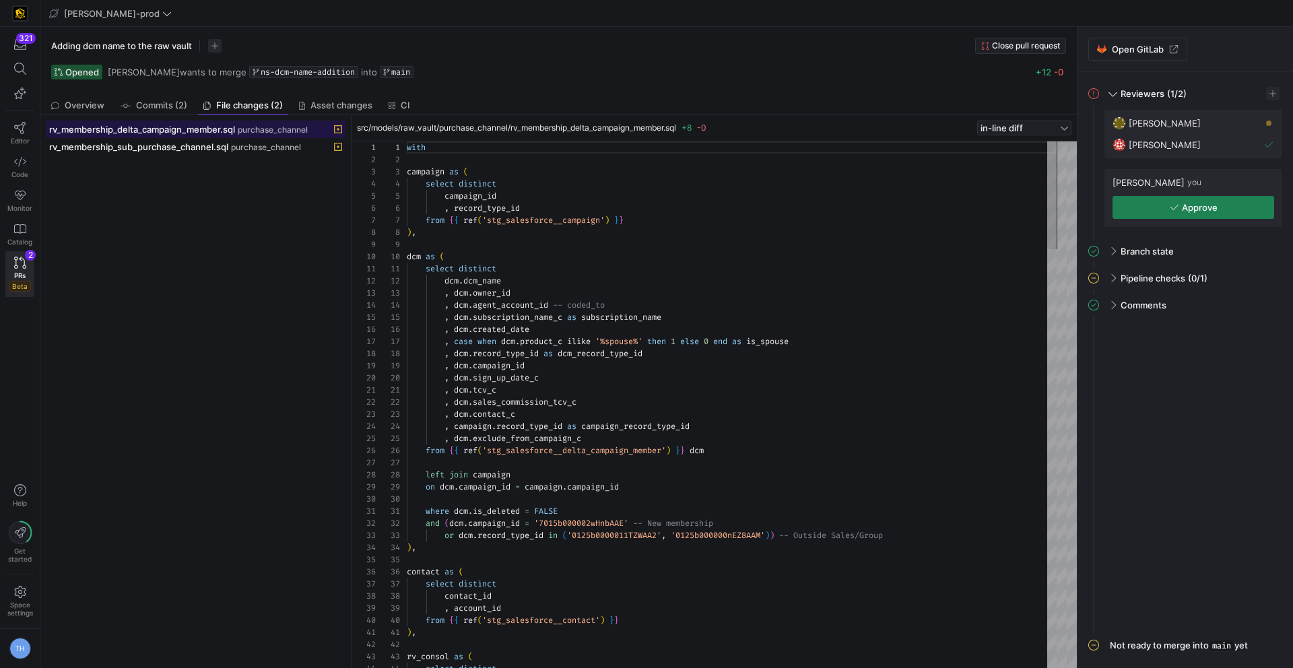
scroll to position [121, 0]
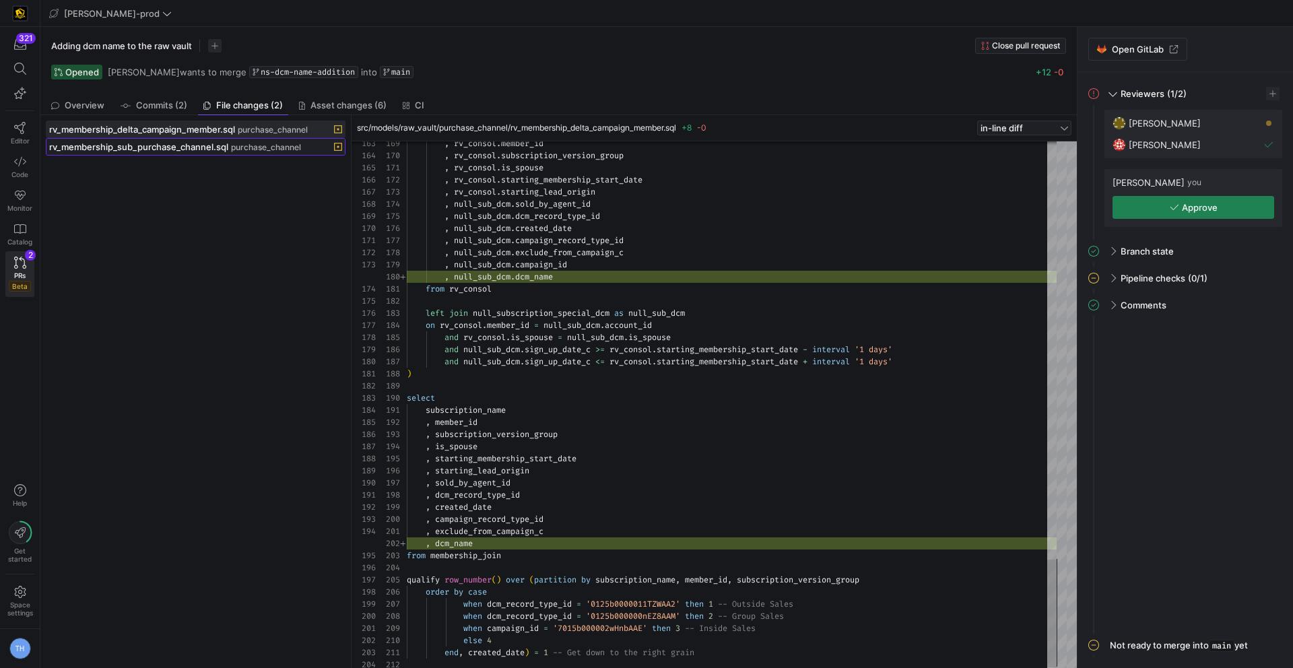
click at [206, 150] on span "rv_membership_sub_purchase_channel.sql" at bounding box center [138, 146] width 179 height 11
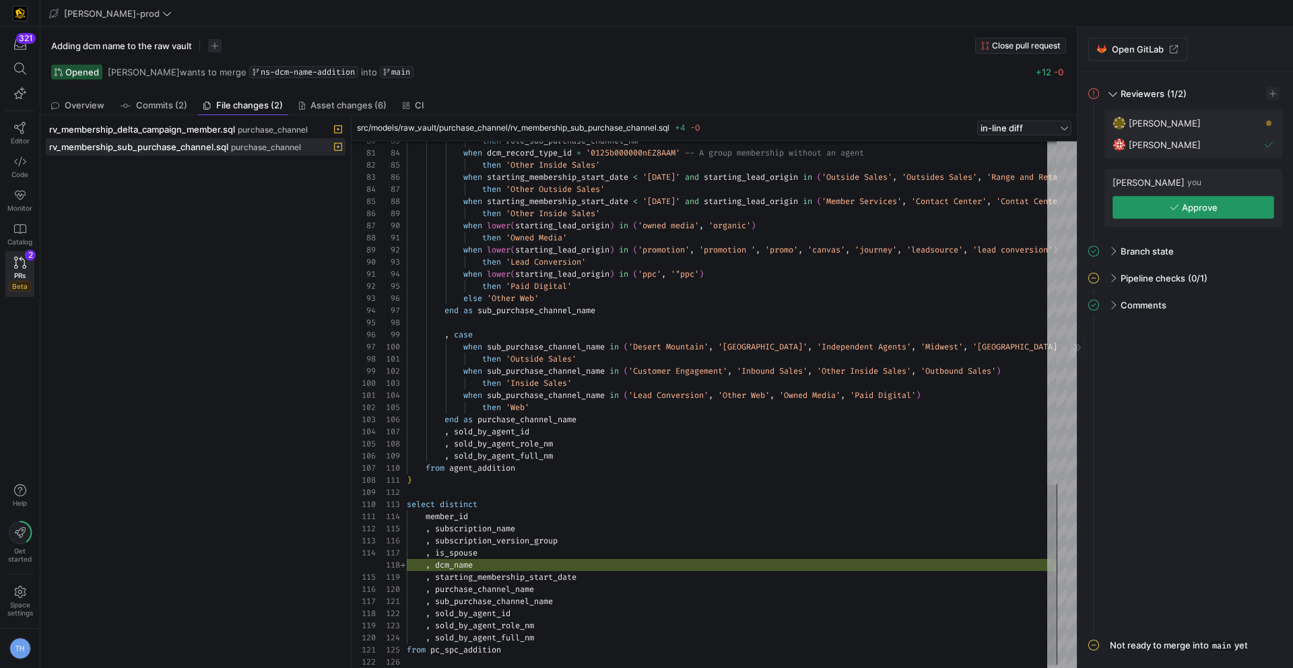
click at [1185, 211] on span "Approve" at bounding box center [1200, 207] width 36 height 11
